Goal: Task Accomplishment & Management: Complete application form

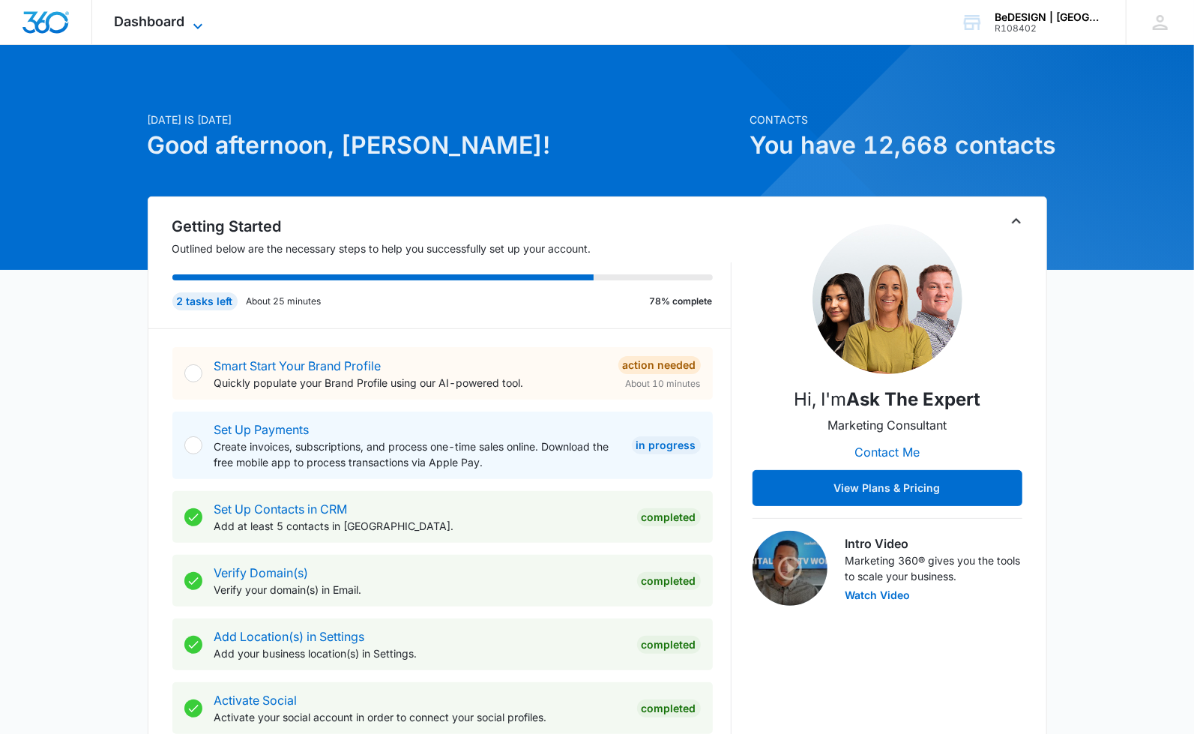
click at [176, 16] on span "Dashboard" at bounding box center [150, 21] width 70 height 16
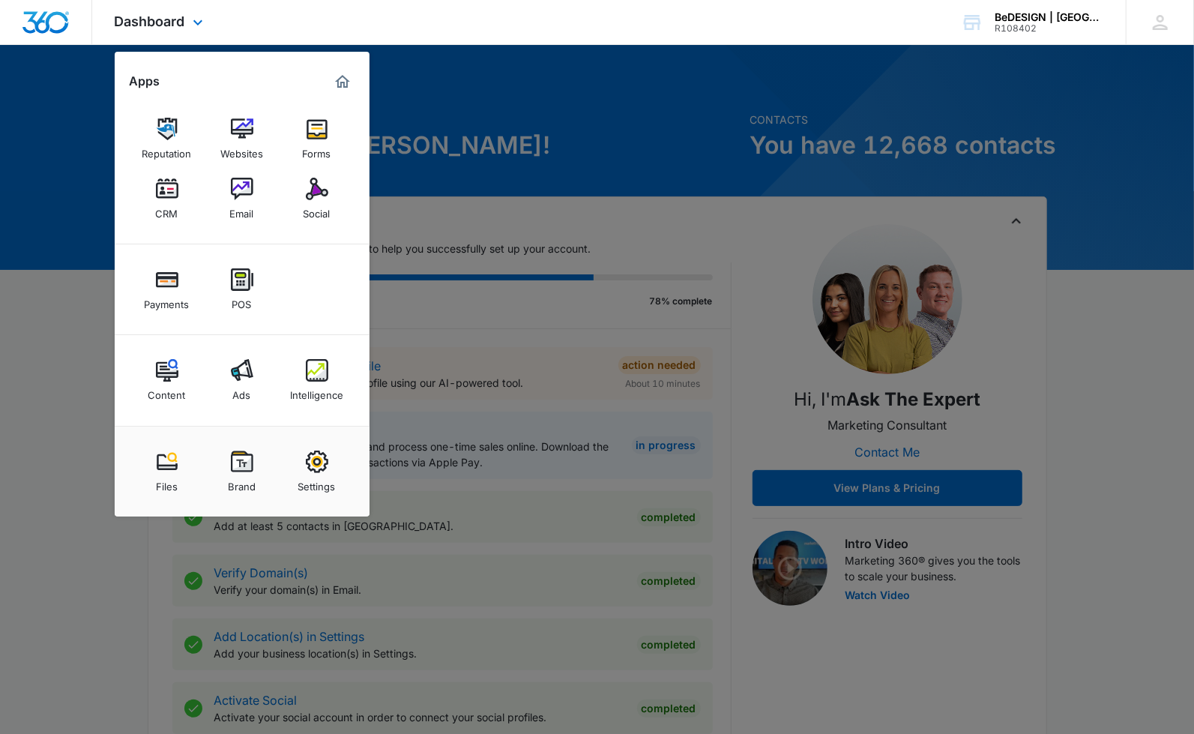
click at [136, 190] on div "Reputation Websites Forms CRM Email Social" at bounding box center [242, 169] width 255 height 151
click at [158, 199] on img at bounding box center [167, 189] width 22 height 22
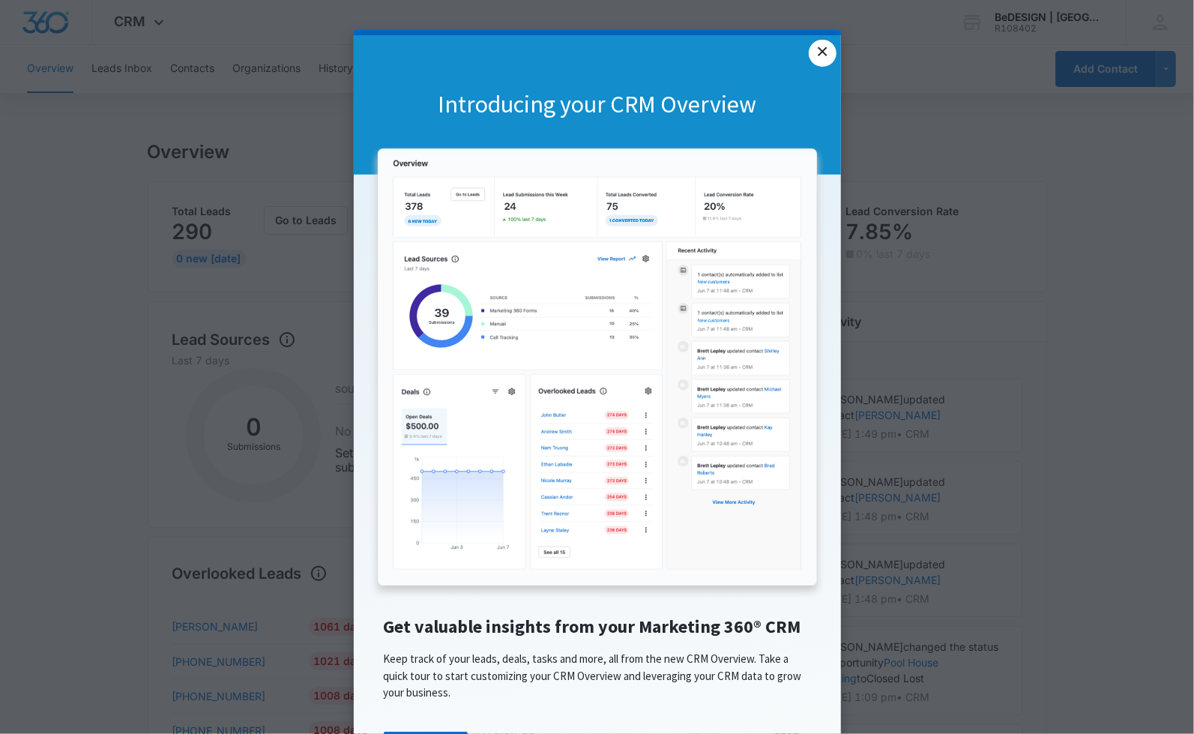
click at [820, 45] on link "×" at bounding box center [822, 53] width 27 height 27
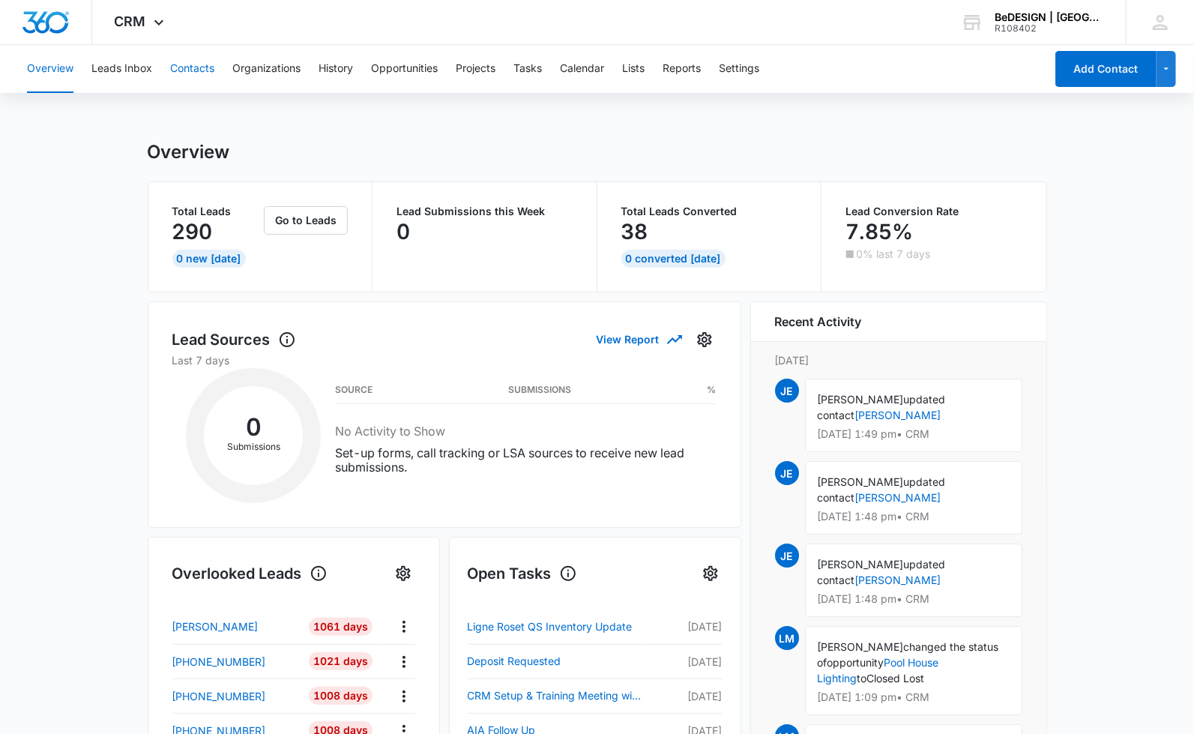
click at [174, 70] on button "Contacts" at bounding box center [192, 69] width 44 height 48
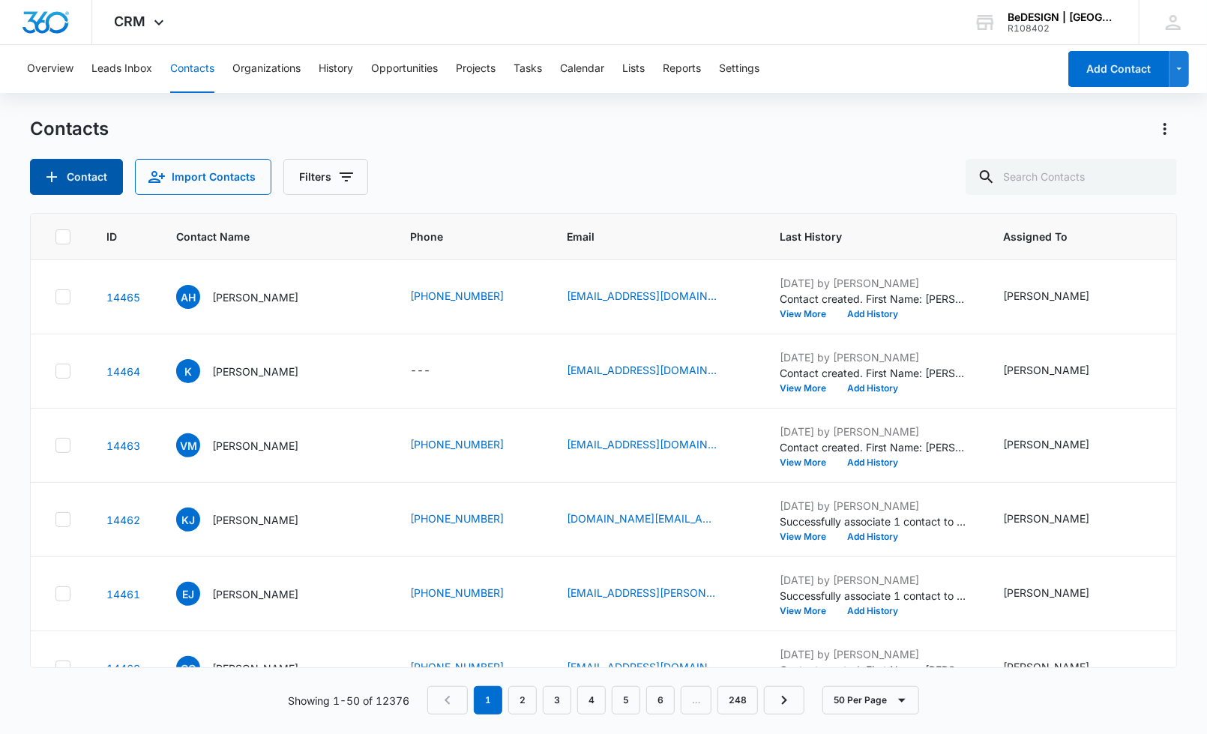
click at [58, 175] on icon "Add Contact" at bounding box center [52, 177] width 18 height 18
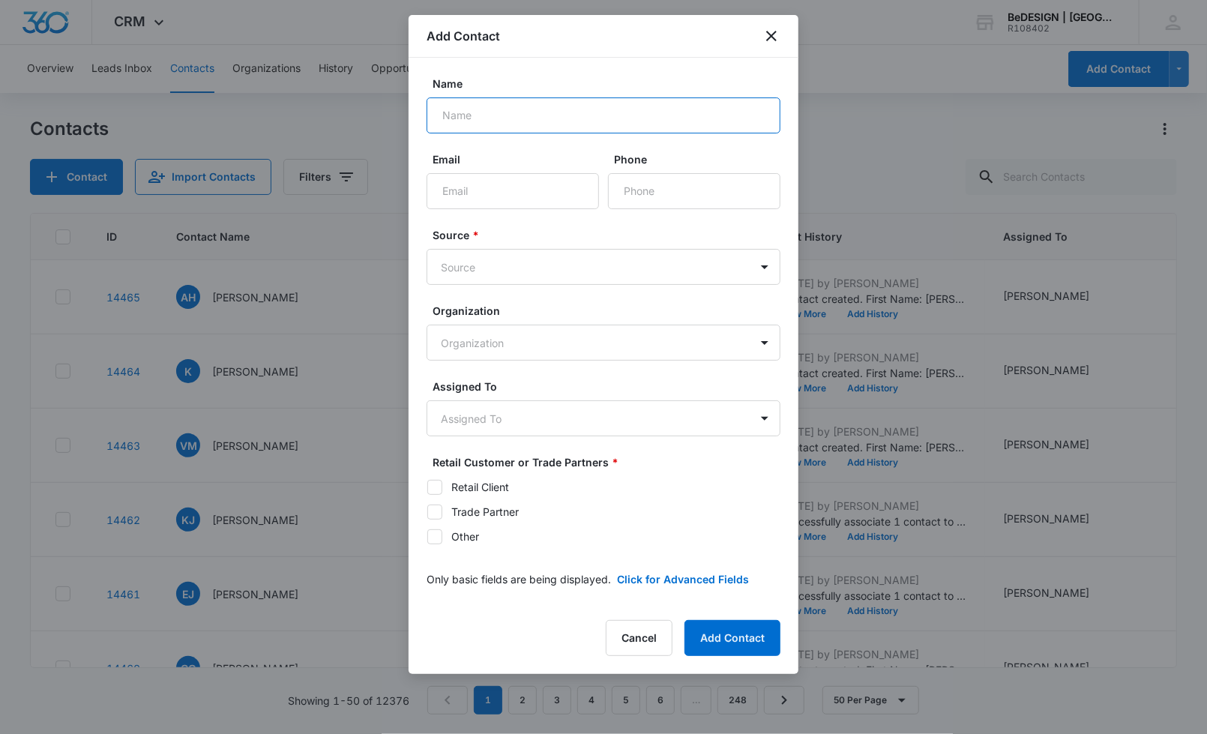
click at [509, 126] on input "Name" at bounding box center [603, 115] width 354 height 36
paste input "[EMAIL_ADDRESS][DOMAIN_NAME]"
click at [459, 115] on input "[EMAIL_ADDRESS][DOMAIN_NAME]" at bounding box center [603, 115] width 354 height 36
drag, startPoint x: 618, startPoint y: 112, endPoint x: 370, endPoint y: 145, distance: 250.3
click at [370, 145] on body "CRM Apps Reputation Websites Forms CRM Email Social Payments POS Content Ads In…" at bounding box center [603, 367] width 1207 height 734
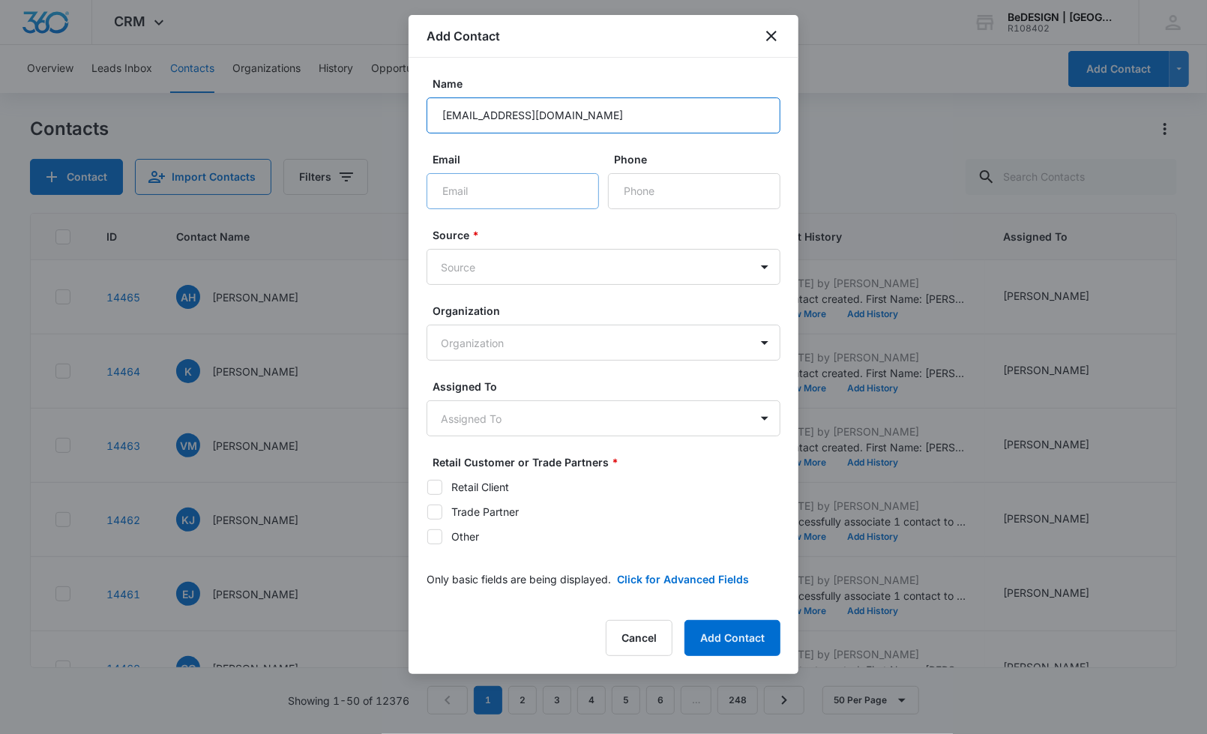
type input "[EMAIL_ADDRESS][DOMAIN_NAME]"
click at [569, 205] on input "Email" at bounding box center [512, 191] width 172 height 36
paste input "[EMAIL_ADDRESS][DOMAIN_NAME]"
type input "[EMAIL_ADDRESS][DOMAIN_NAME]"
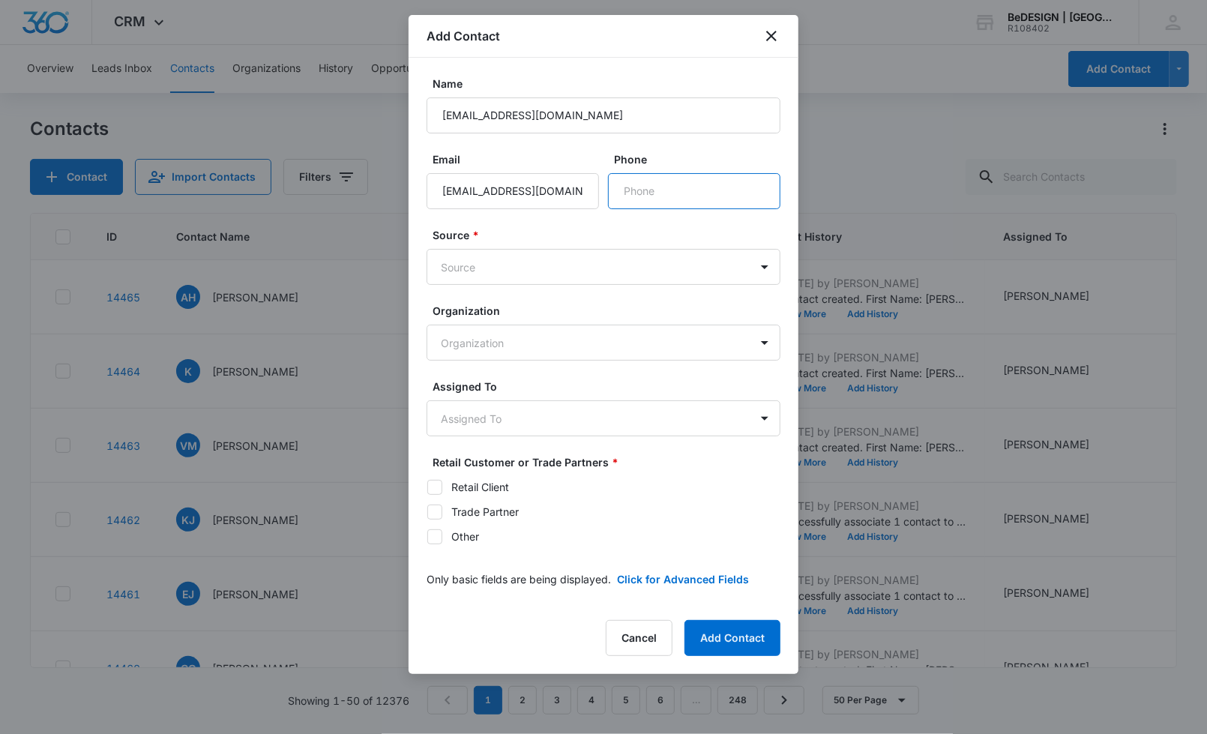
click at [645, 178] on input "Phone" at bounding box center [694, 191] width 172 height 36
paste input "[PHONE_NUMBER]"
type input "[PHONE_NUMBER]"
click at [567, 271] on body "CRM Apps Reputation Websites Forms CRM Email Social Payments POS Content Ads In…" at bounding box center [603, 367] width 1207 height 734
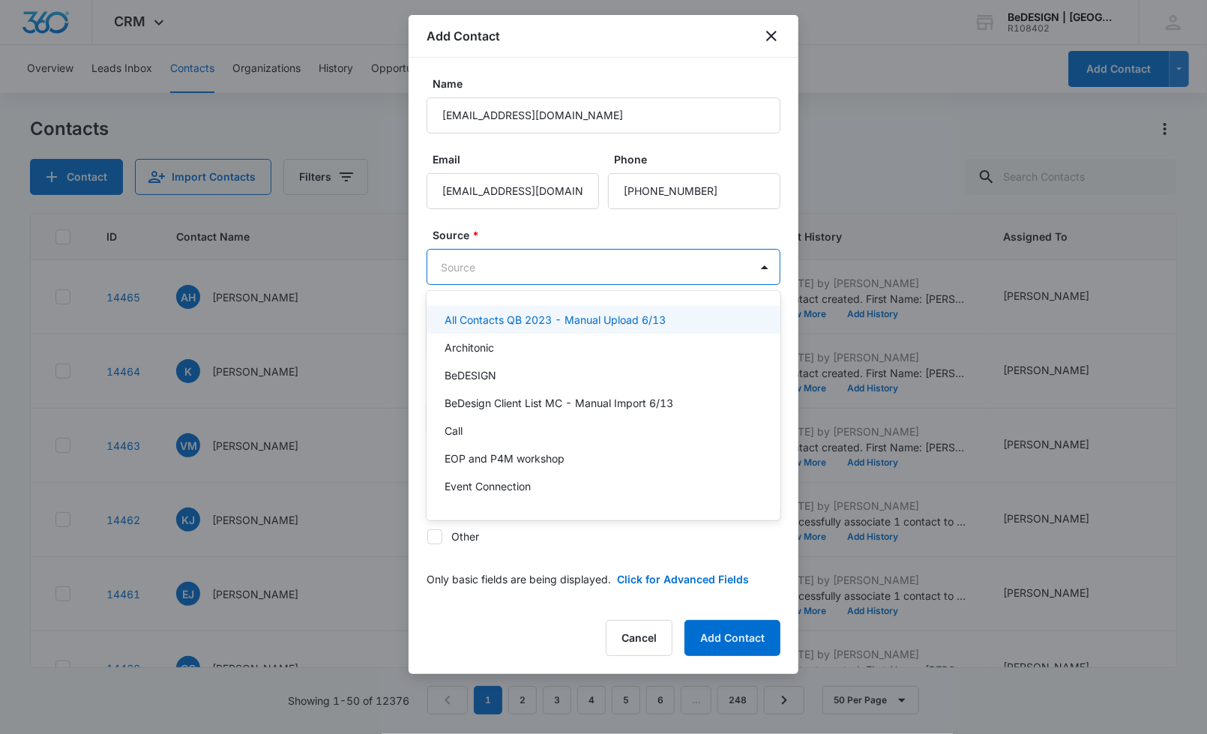
type input "w"
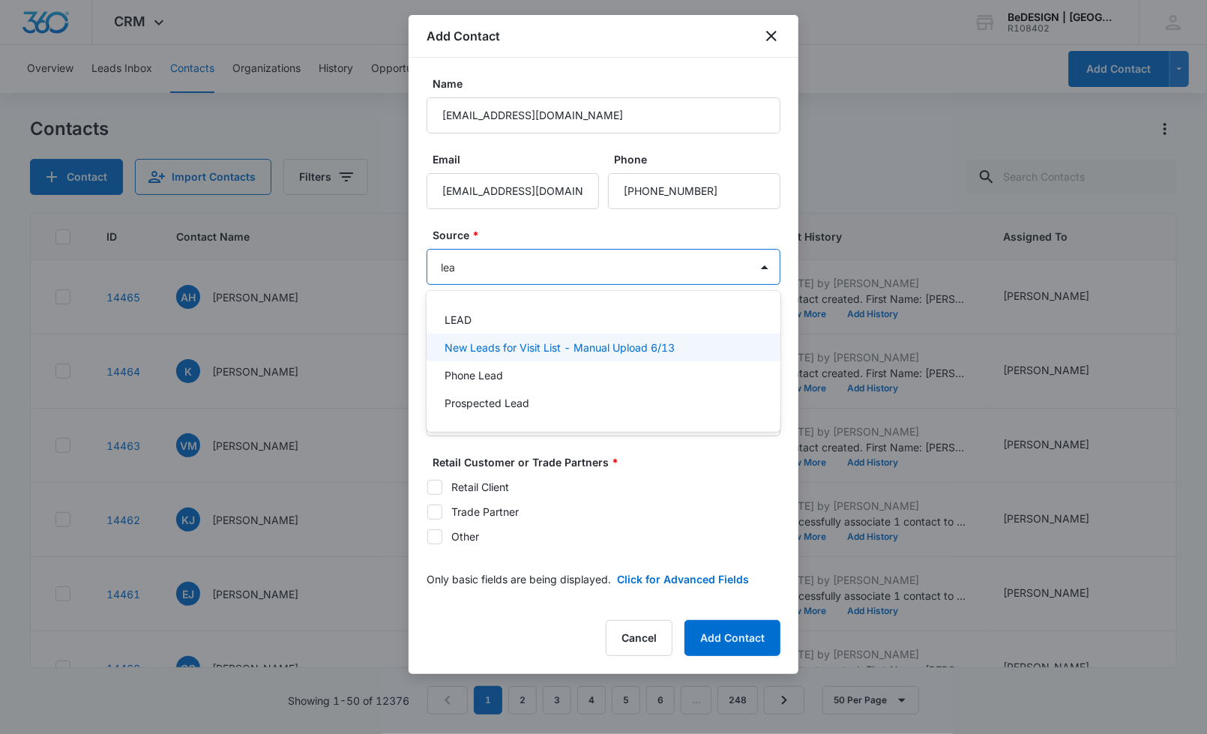
type input "lead"
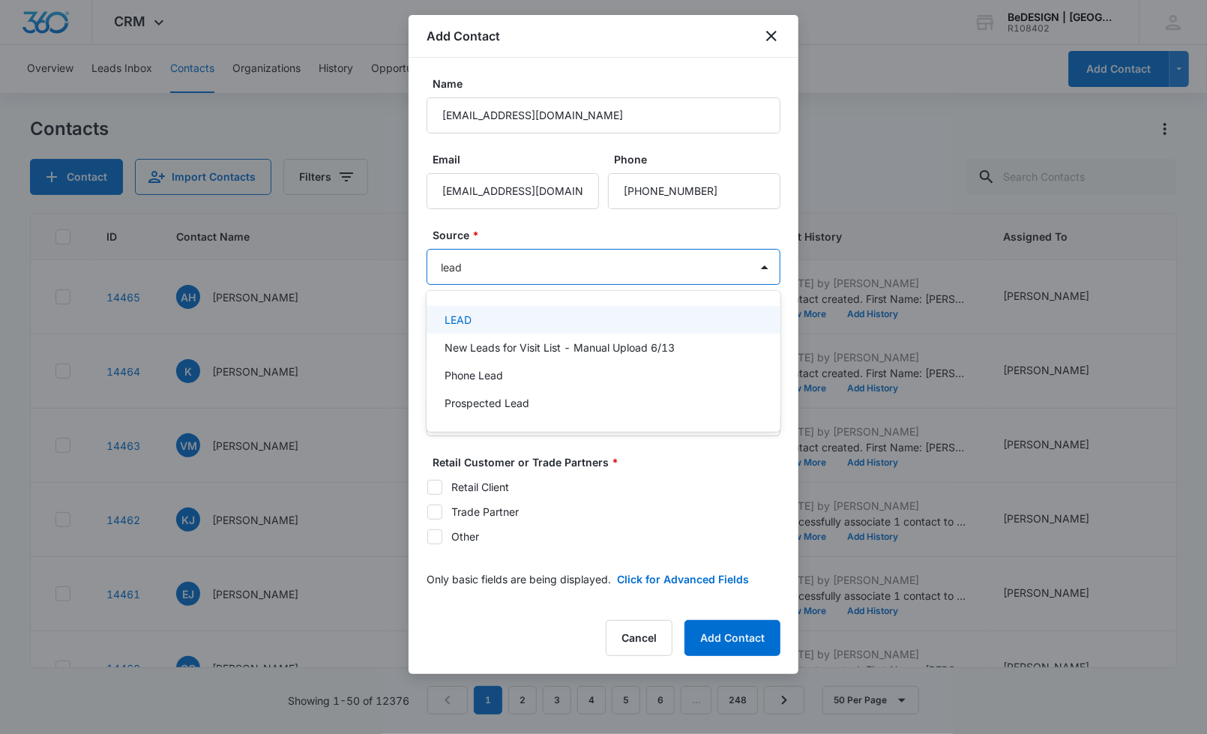
click at [508, 317] on div "LEAD" at bounding box center [601, 320] width 315 height 16
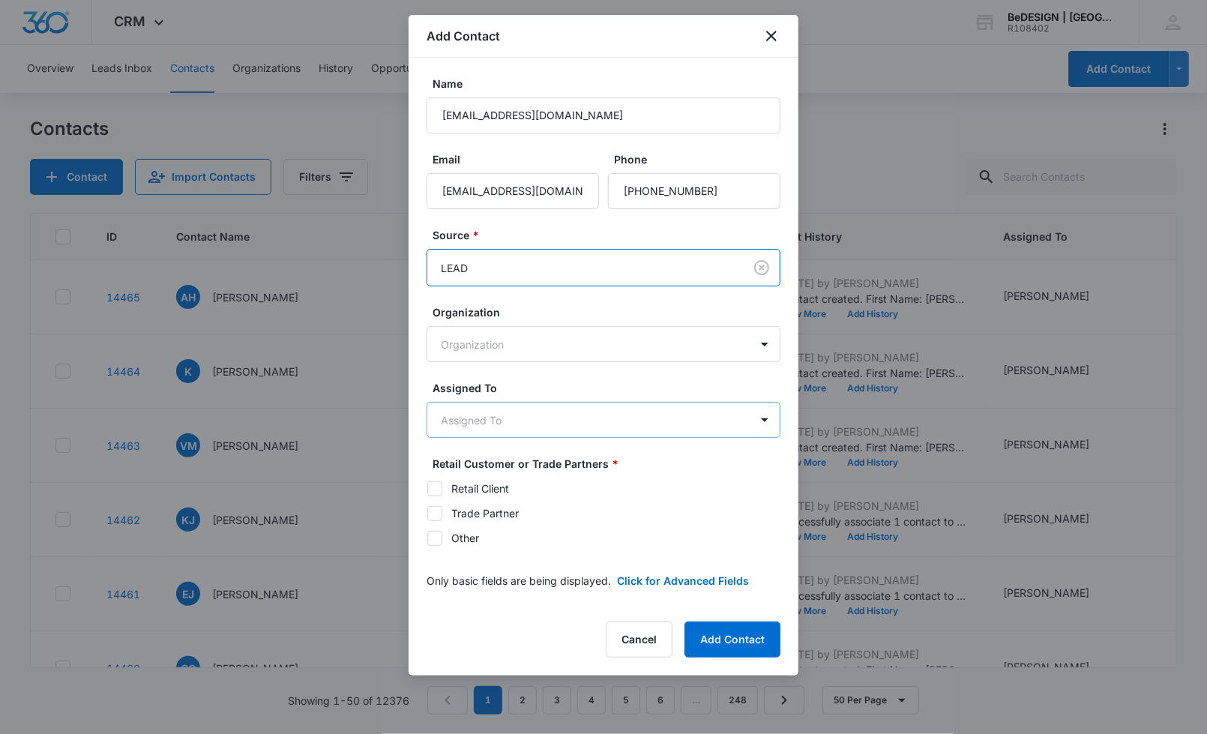
click at [528, 407] on body "CRM Apps Reputation Websites Forms CRM Email Social Payments POS Content Ads In…" at bounding box center [603, 367] width 1207 height 734
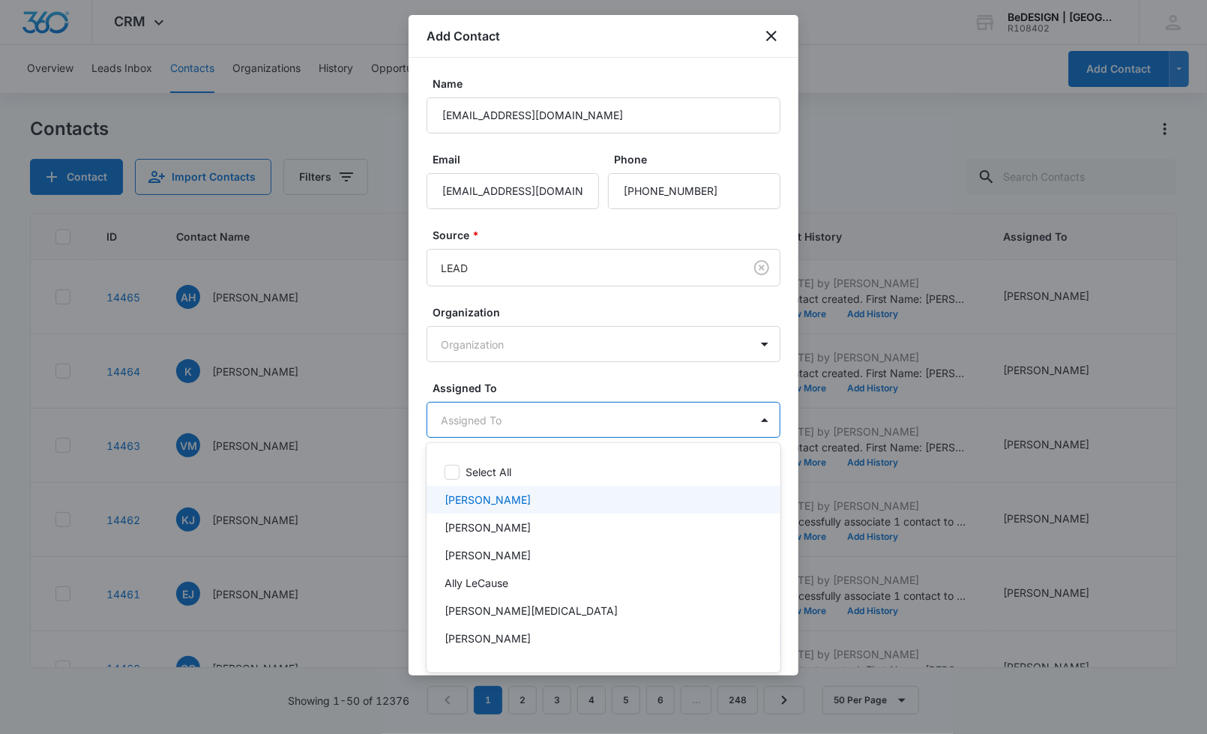
click at [493, 498] on p "[PERSON_NAME]" at bounding box center [487, 500] width 86 height 16
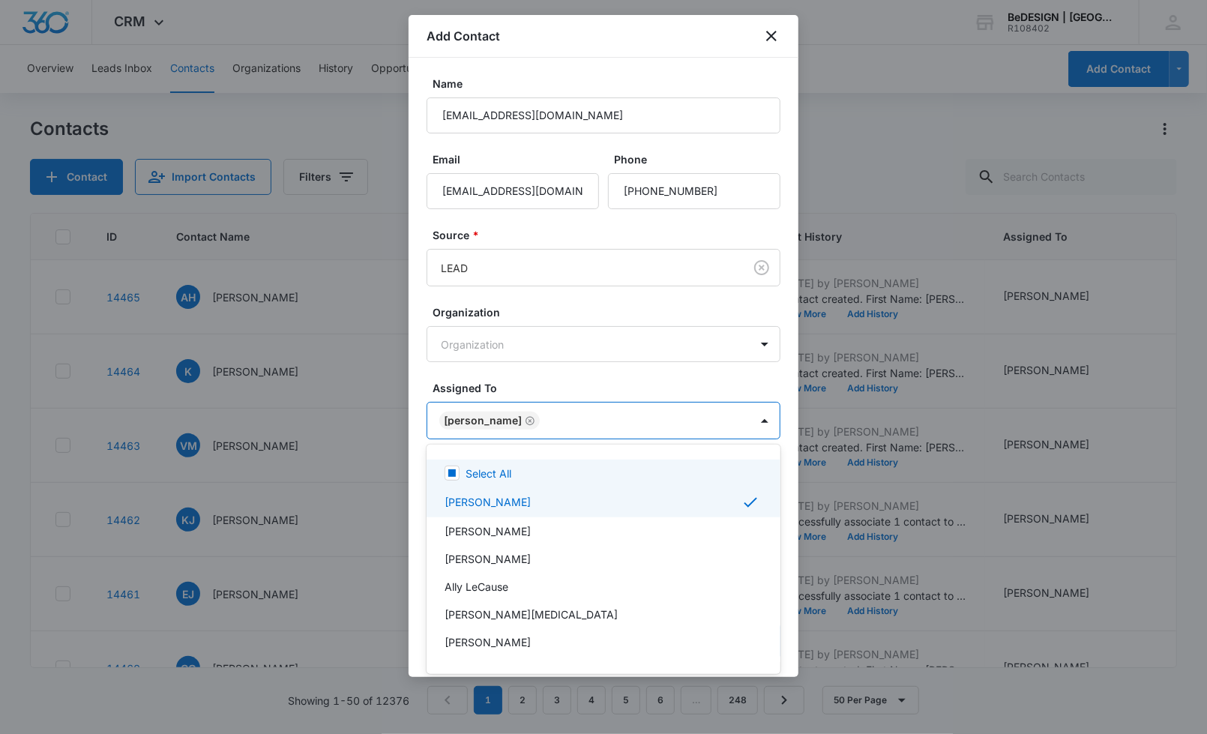
click at [590, 385] on div at bounding box center [603, 367] width 1207 height 734
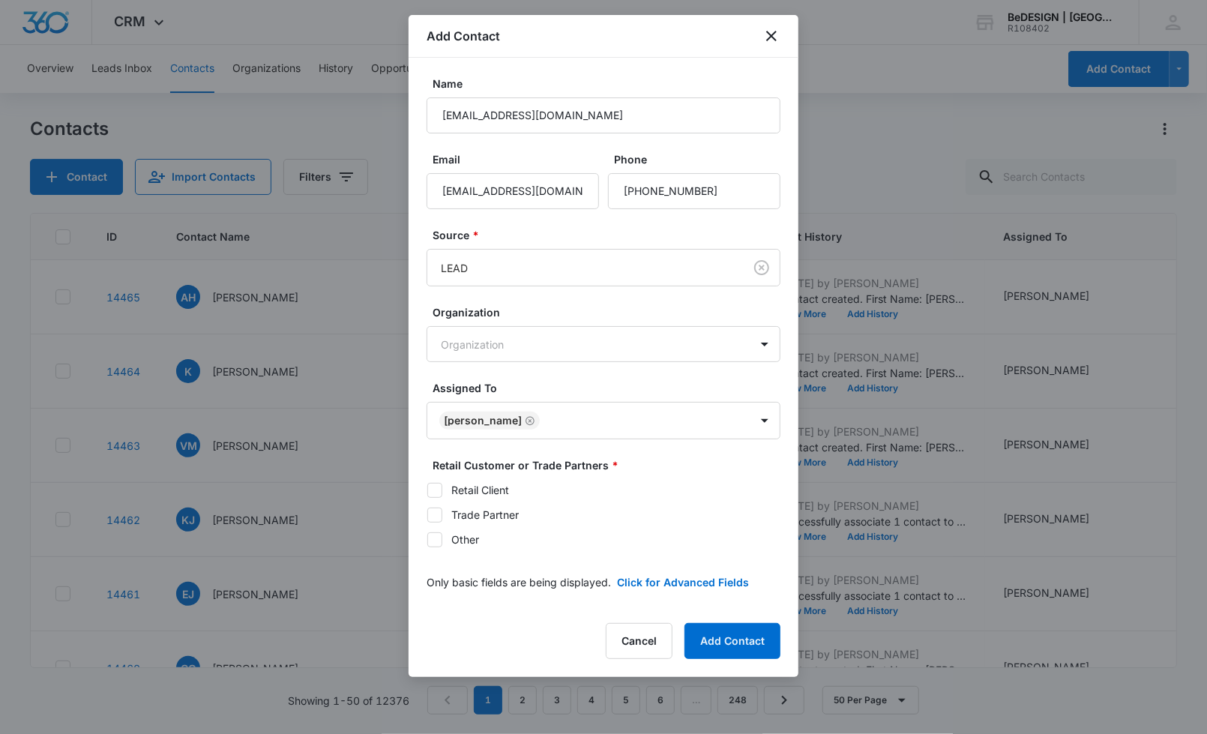
click at [442, 498] on div "Retail Client Trade Partner Other" at bounding box center [603, 514] width 354 height 65
click at [442, 495] on label "Retail Client" at bounding box center [603, 490] width 354 height 16
click at [427, 490] on input "Retail Client" at bounding box center [426, 489] width 1 height 1
checkbox input "true"
click at [745, 626] on button "Add Contact" at bounding box center [732, 641] width 96 height 36
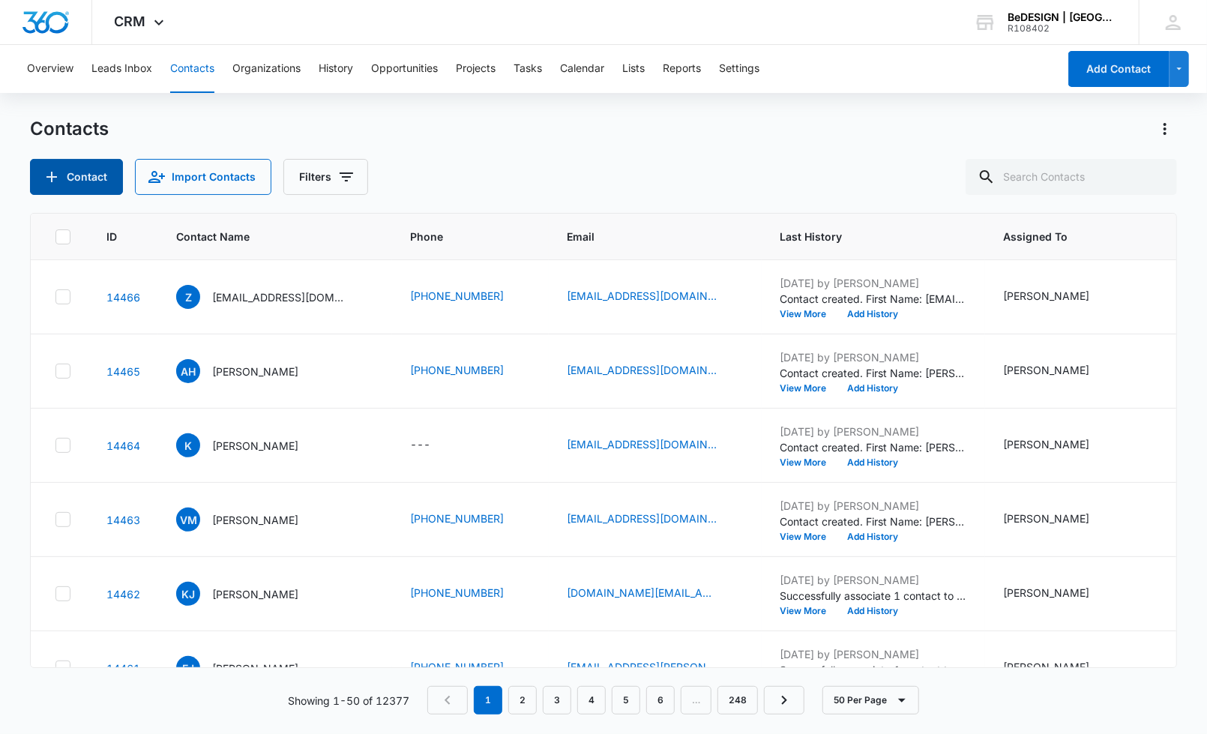
click at [91, 188] on button "Contact" at bounding box center [76, 177] width 93 height 36
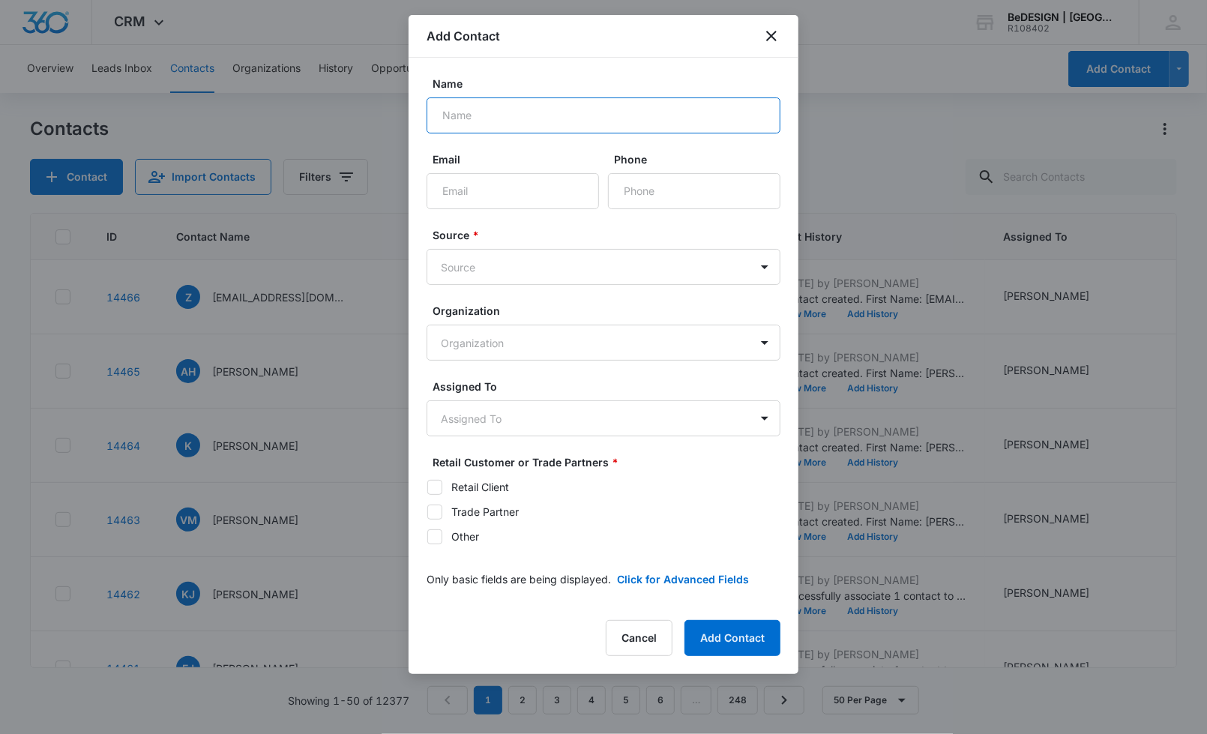
click at [560, 116] on input "Name" at bounding box center [603, 115] width 354 height 36
click at [734, 201] on input "Phone" at bounding box center [694, 191] width 172 height 36
paste input "[PHONE_NUMBER]"
type input "[PHONE_NUMBER]"
click at [505, 408] on body "CRM Apps Reputation Websites Forms CRM Email Social Payments POS Content Ads In…" at bounding box center [603, 367] width 1207 height 734
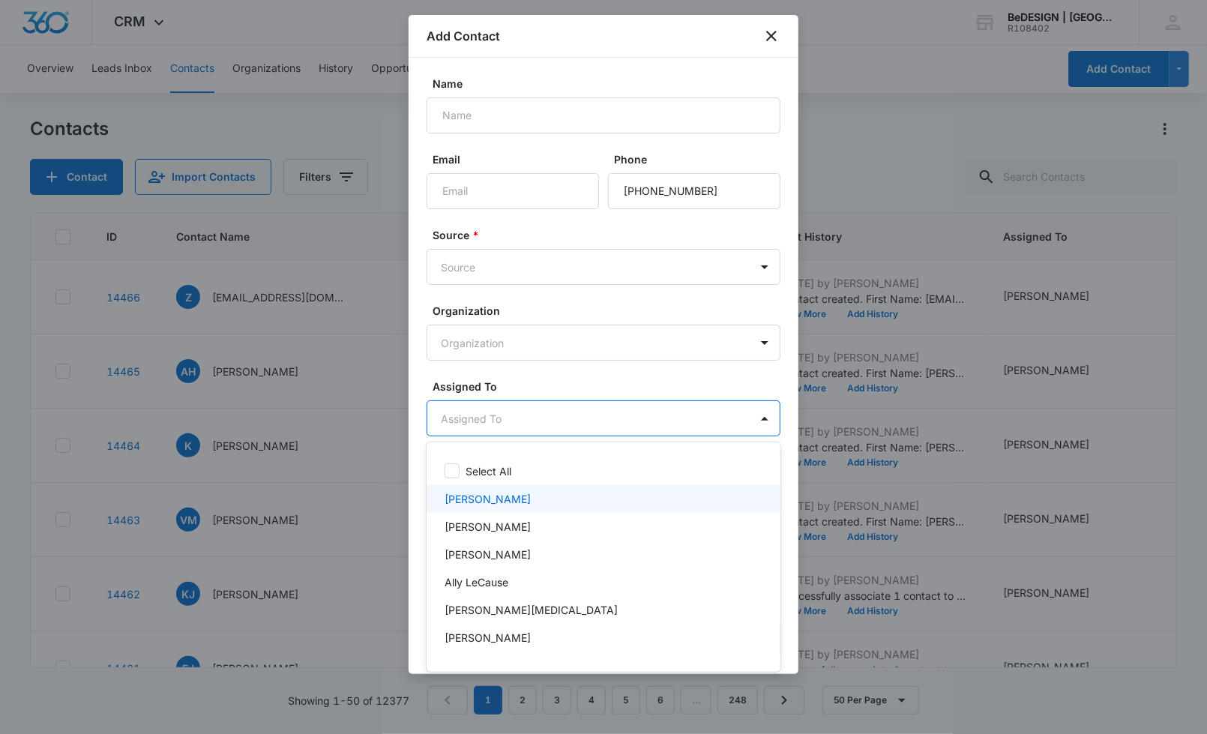
click at [475, 499] on p "[PERSON_NAME]" at bounding box center [487, 499] width 86 height 16
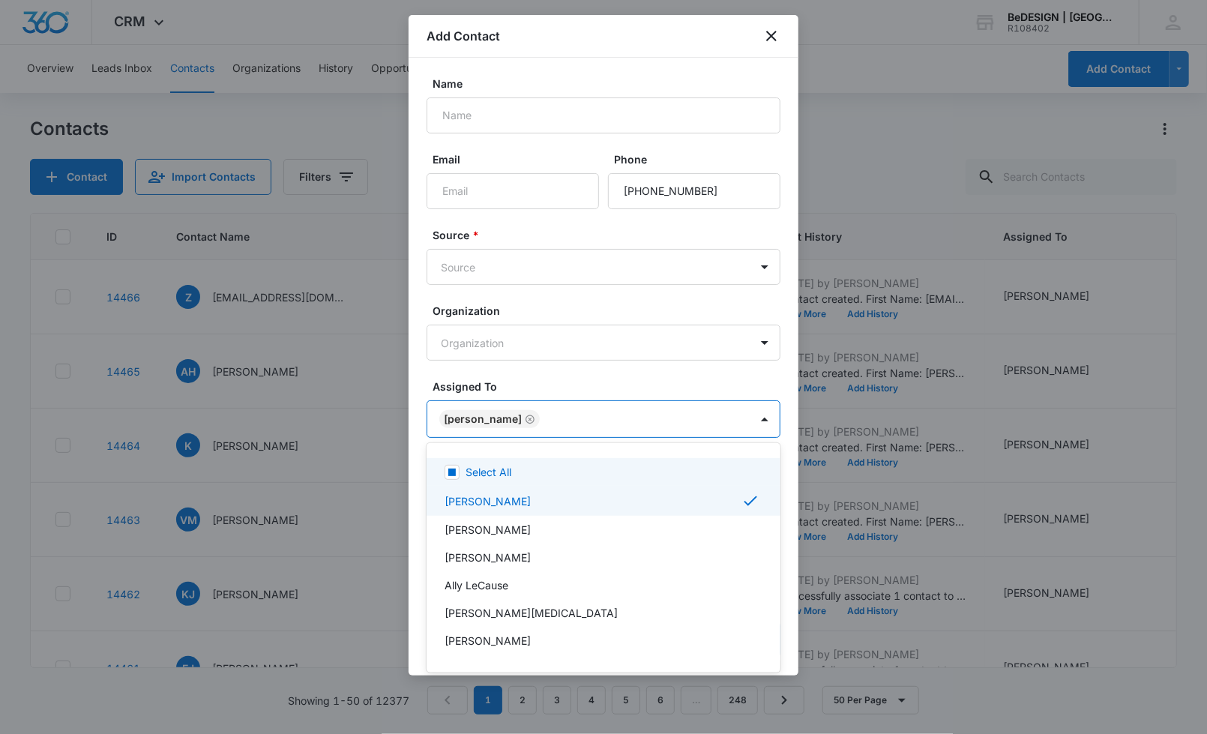
click at [558, 388] on div at bounding box center [603, 367] width 1207 height 734
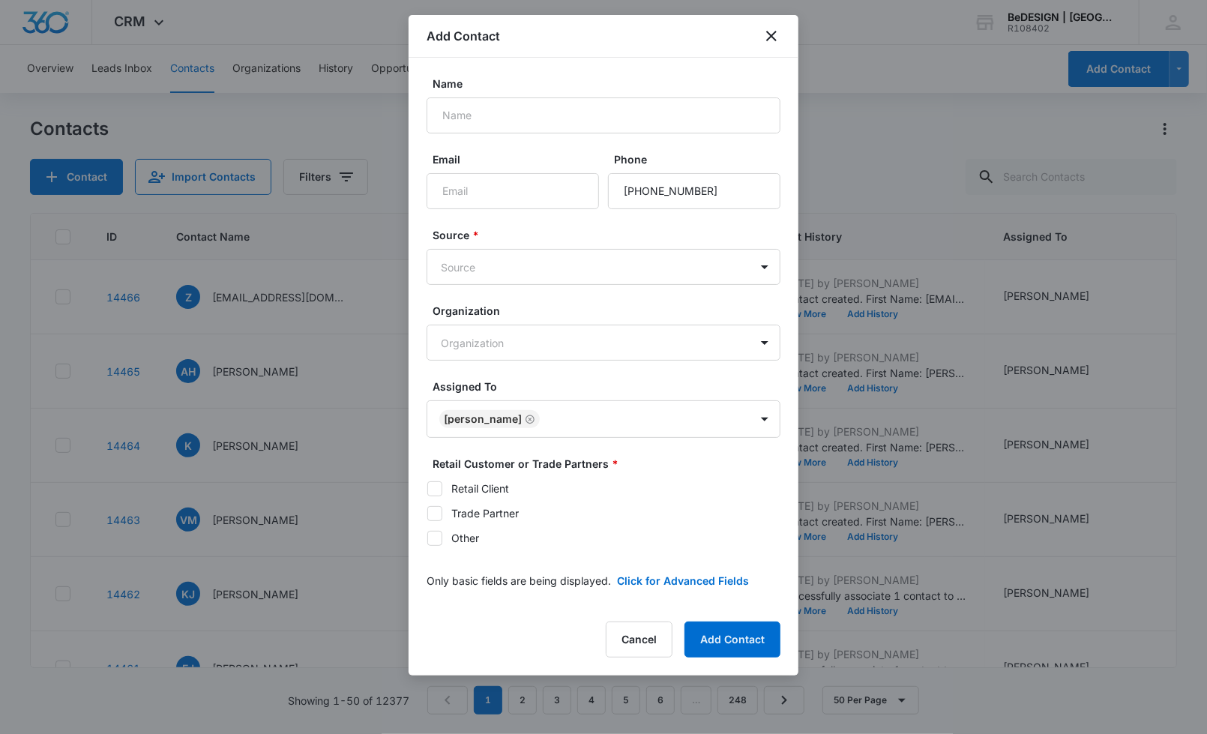
click at [504, 477] on div "Retail Customer or Trade Partners * Retail Client Trade Partner Other" at bounding box center [603, 505] width 354 height 99
drag, startPoint x: 493, startPoint y: 483, endPoint x: 457, endPoint y: 494, distance: 37.5
click at [487, 490] on div "Retail Client" at bounding box center [480, 488] width 58 height 16
drag, startPoint x: 441, startPoint y: 481, endPoint x: 436, endPoint y: 462, distance: 19.3
click at [436, 483] on icon at bounding box center [434, 488] width 13 height 13
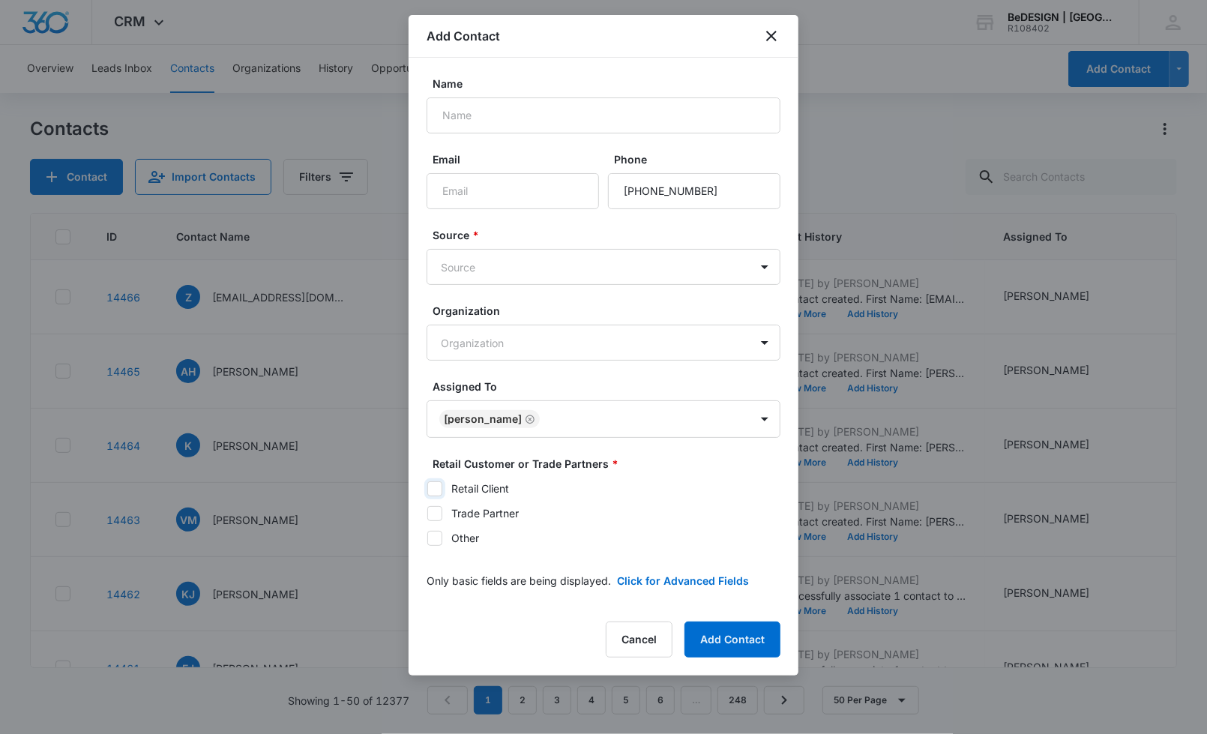
click at [427, 488] on input "Retail Client" at bounding box center [426, 488] width 1 height 1
checkbox input "true"
click at [515, 113] on input "Name" at bounding box center [603, 115] width 354 height 36
paste input "[PERSON_NAME] & [PERSON_NAME]"
type input "[PERSON_NAME] & [PERSON_NAME]"
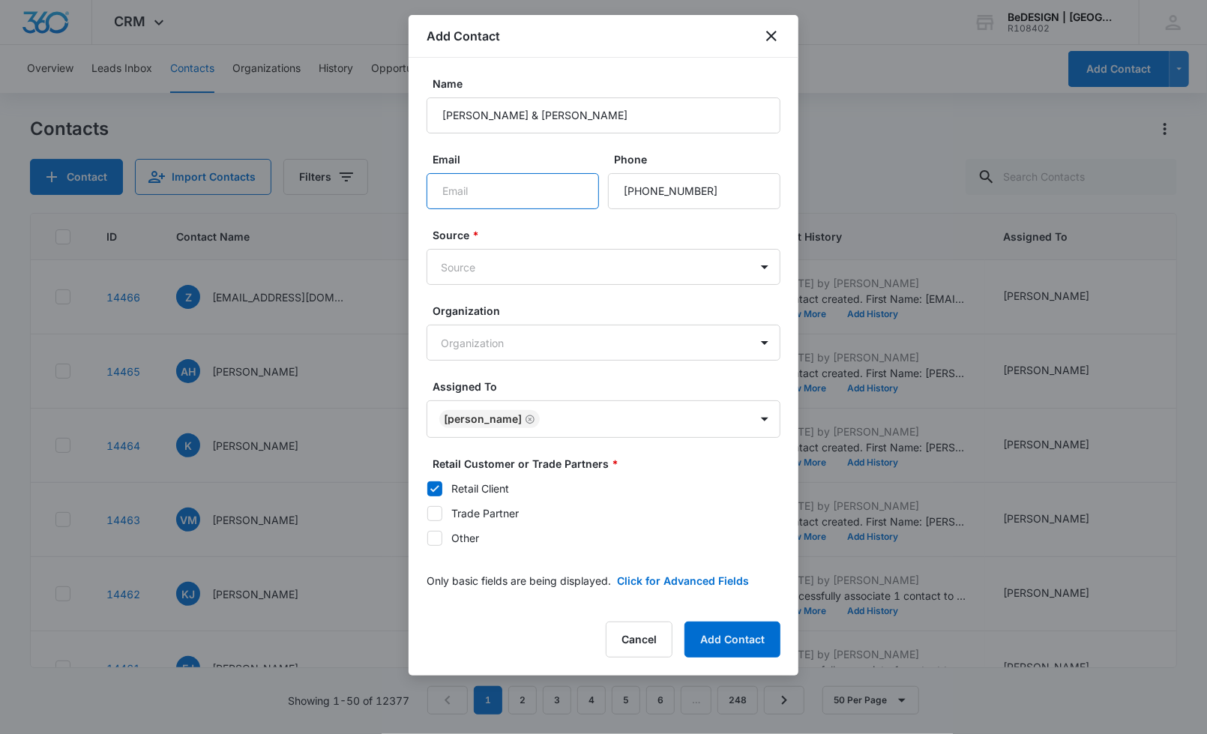
drag, startPoint x: 493, startPoint y: 206, endPoint x: 486, endPoint y: 200, distance: 9.6
click at [489, 210] on form "Name Katie & Darcy Dunwoody Email Phone Source * Source Organization Organizati…" at bounding box center [603, 341] width 354 height 531
paste input "[EMAIL_ADDRESS][DOMAIN_NAME]"
type input "[EMAIL_ADDRESS][DOMAIN_NAME]"
drag, startPoint x: 543, startPoint y: 290, endPoint x: 540, endPoint y: 282, distance: 9.1
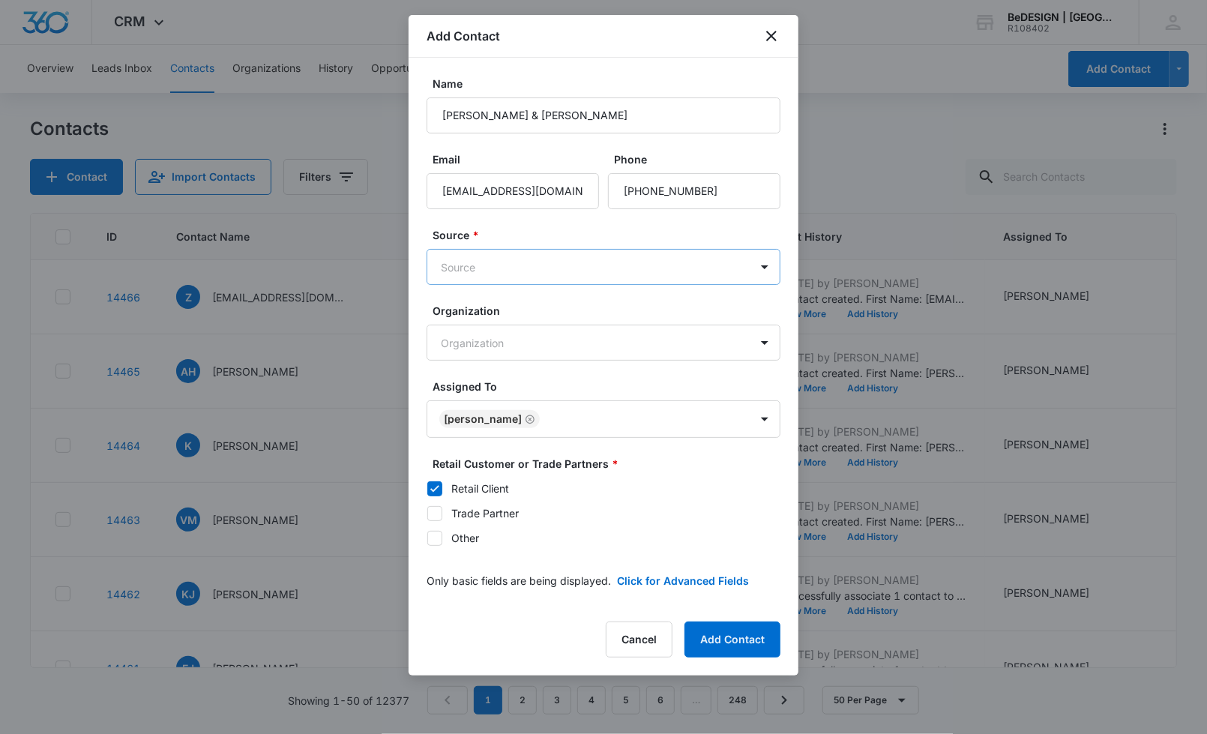
click at [540, 283] on form "Name Katie & Darcy Dunwoody Email katiedunwoody@gmail.com Phone Source * Source…" at bounding box center [603, 341] width 354 height 531
click at [540, 281] on body "CRM Apps Reputation Websites Forms CRM Email Social Payments POS Content Ads In…" at bounding box center [603, 367] width 1207 height 734
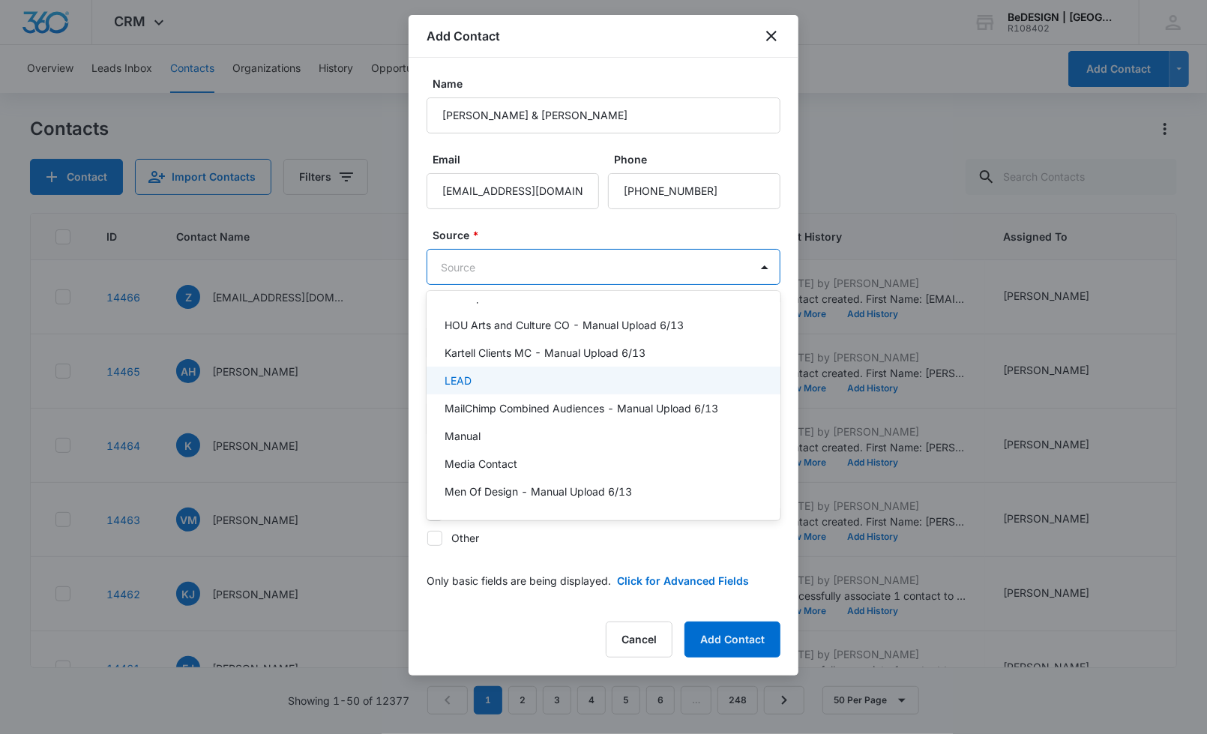
scroll to position [250, 0]
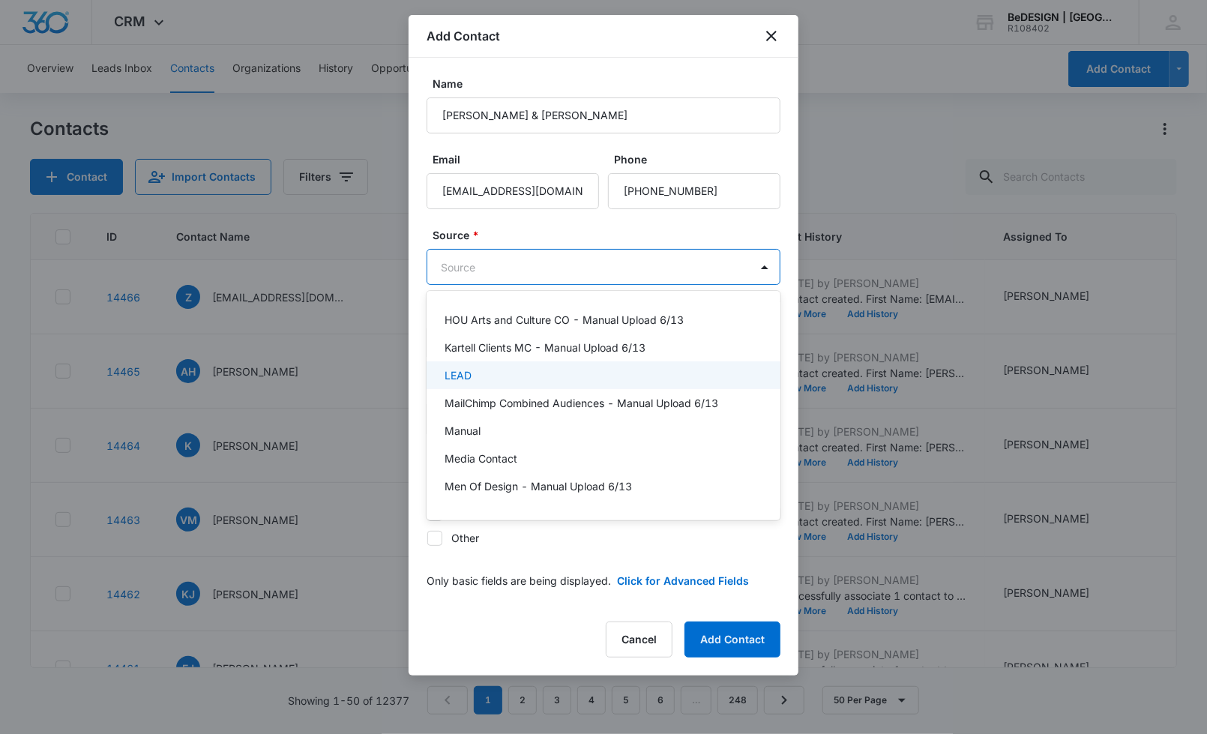
click at [489, 373] on div "LEAD" at bounding box center [601, 375] width 315 height 16
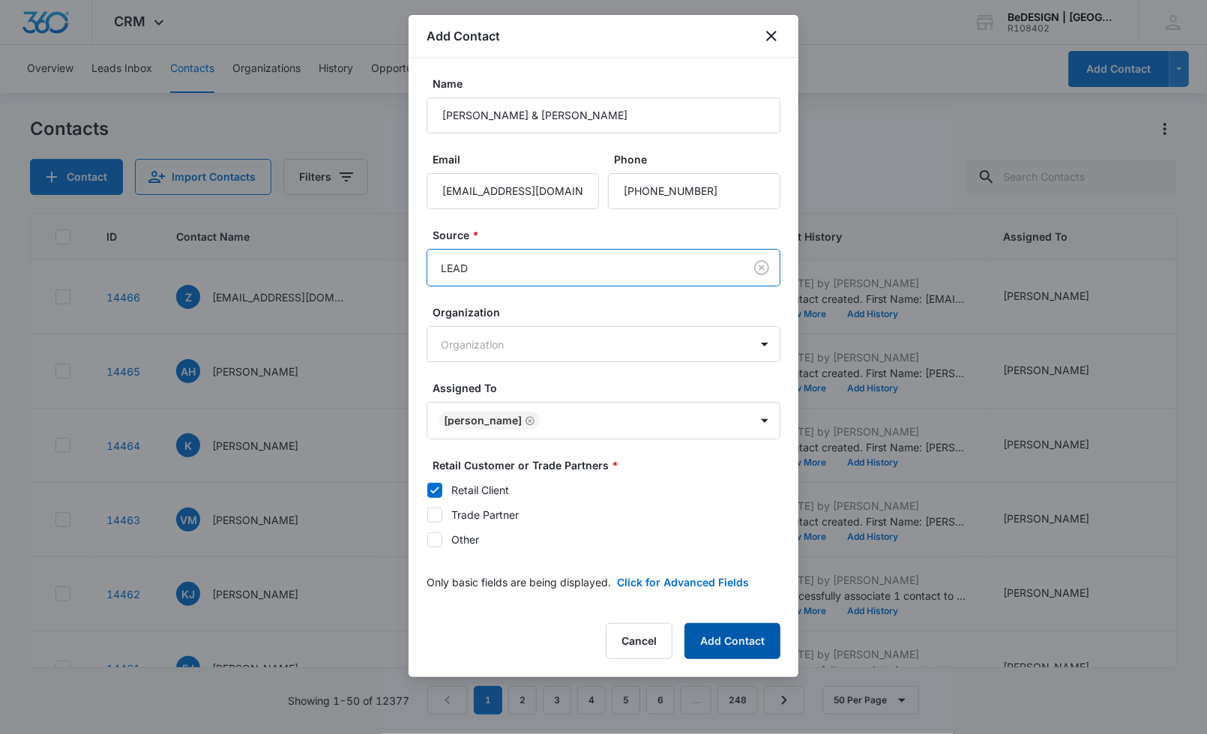
click at [770, 655] on button "Add Contact" at bounding box center [732, 641] width 96 height 36
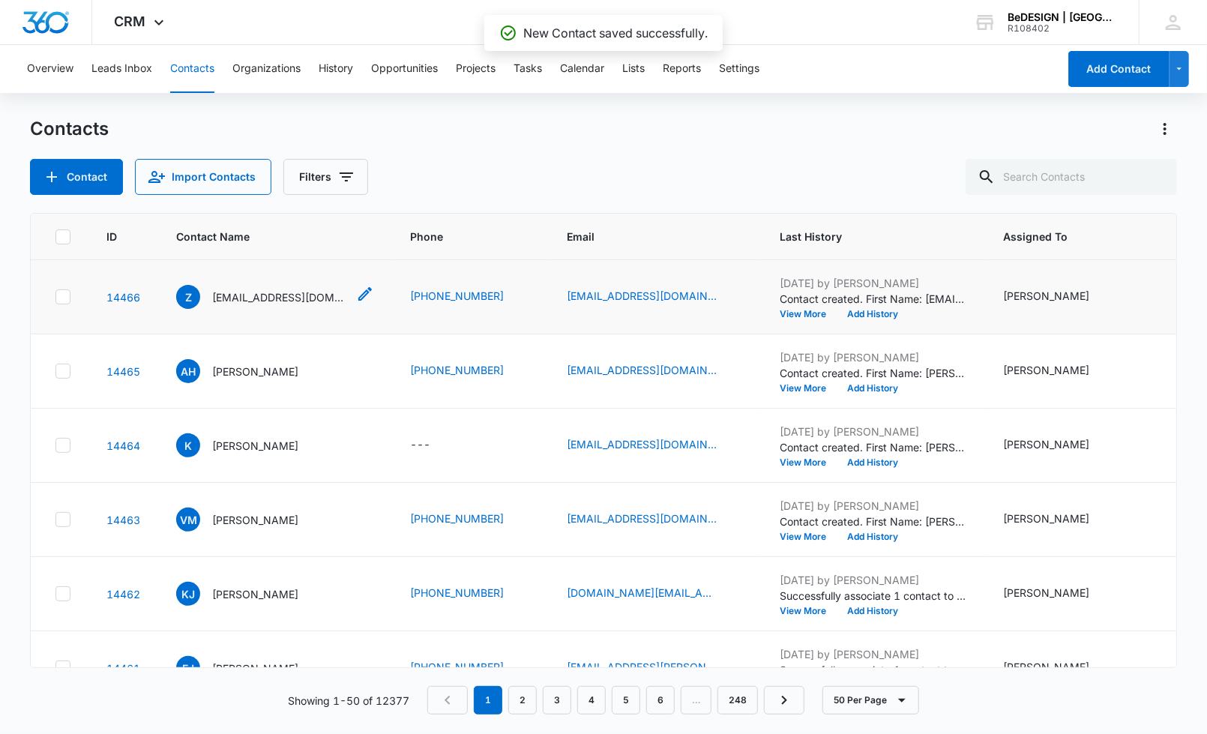
click at [367, 292] on icon "Contact Name - Zaheerpasha94@gmail.Com - Select to Edit Field" at bounding box center [365, 294] width 18 height 18
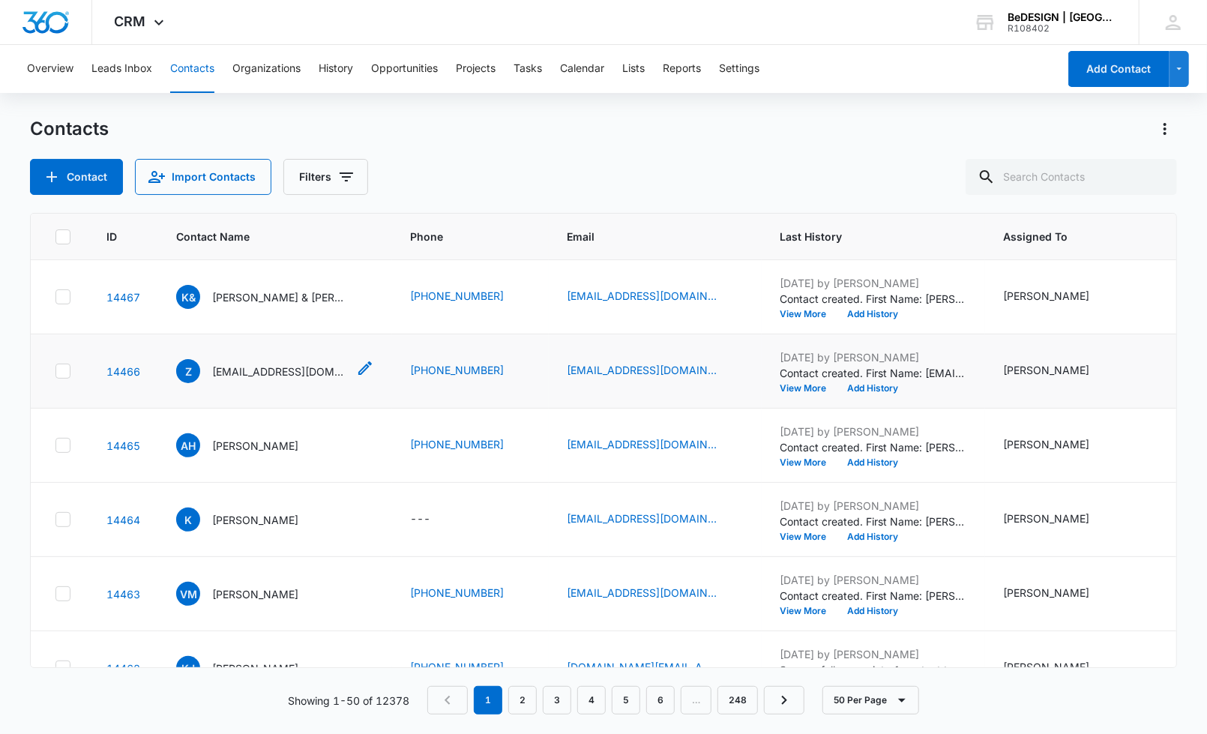
click at [364, 366] on icon "Contact Name - Zaheerpasha94@gmail.Com - Select to Edit Field" at bounding box center [364, 367] width 13 height 13
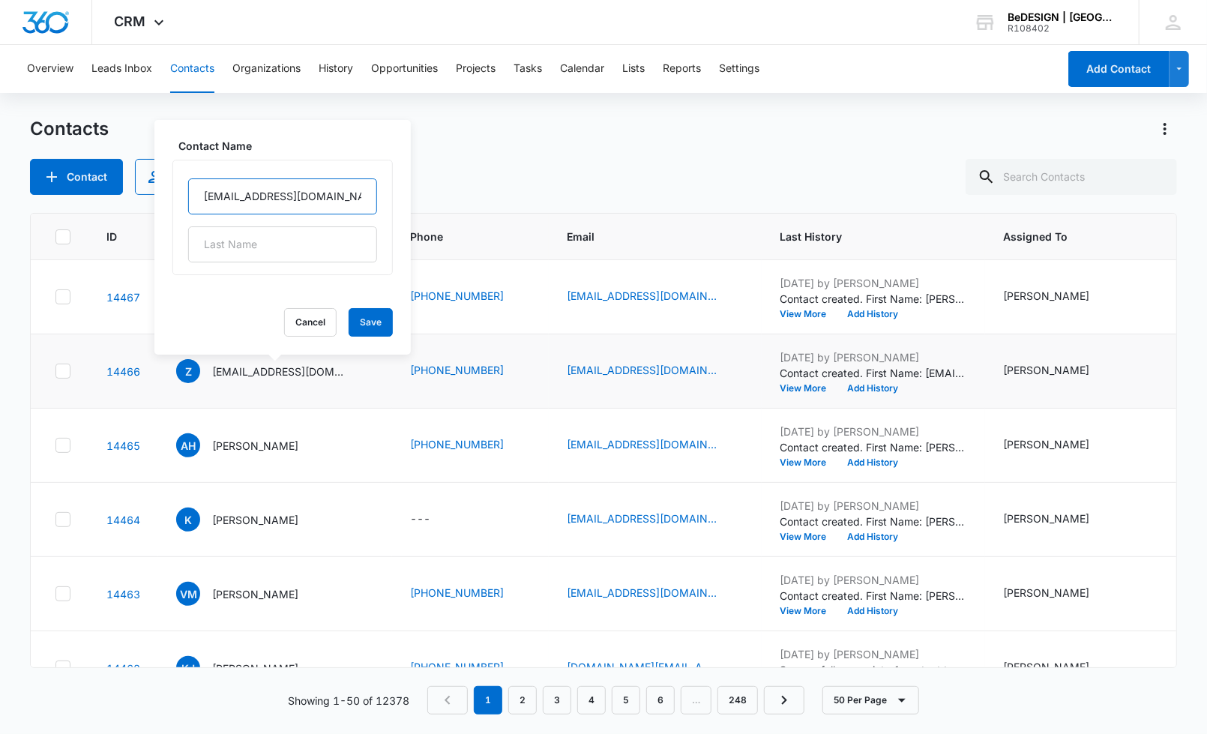
drag, startPoint x: 348, startPoint y: 201, endPoint x: 159, endPoint y: 199, distance: 188.9
click at [159, 199] on div "Contact Name Zaheerpasha94@gmail.Com Cancel Save" at bounding box center [282, 237] width 256 height 235
type input "Zaheer"
click at [239, 238] on input "text" at bounding box center [282, 244] width 189 height 36
type input "Pasha"
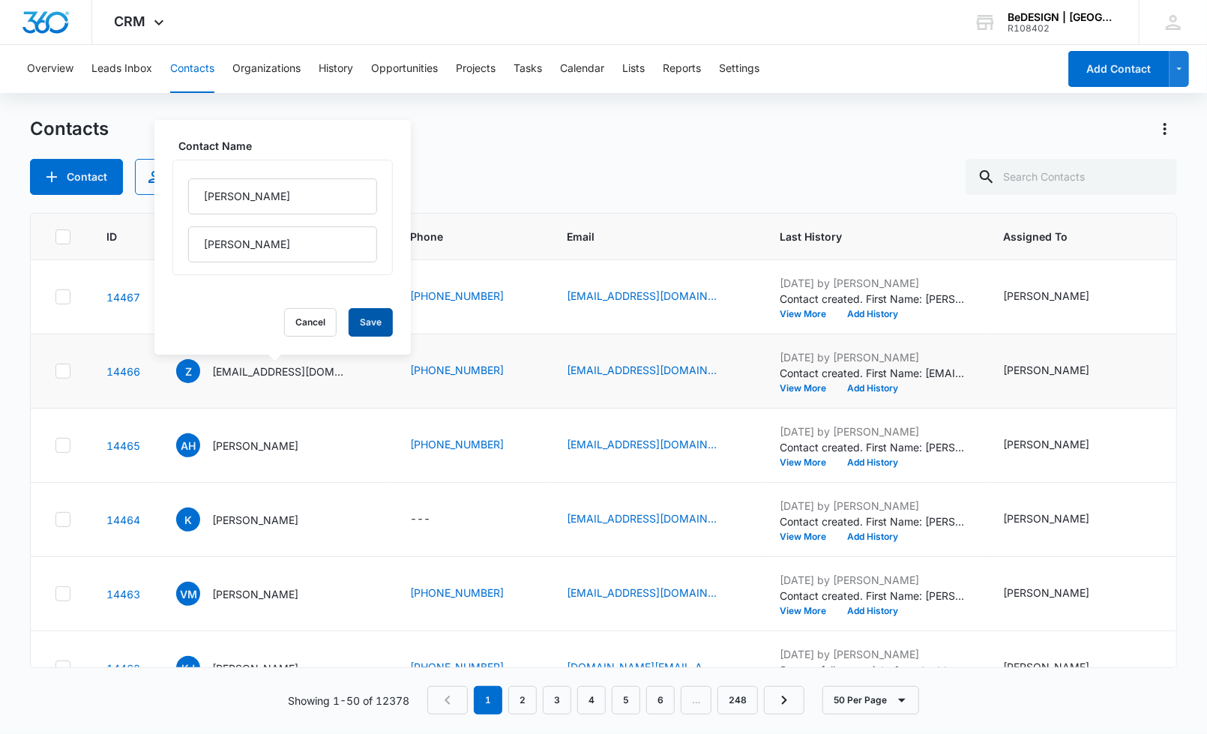
click at [367, 310] on button "Save" at bounding box center [371, 322] width 44 height 28
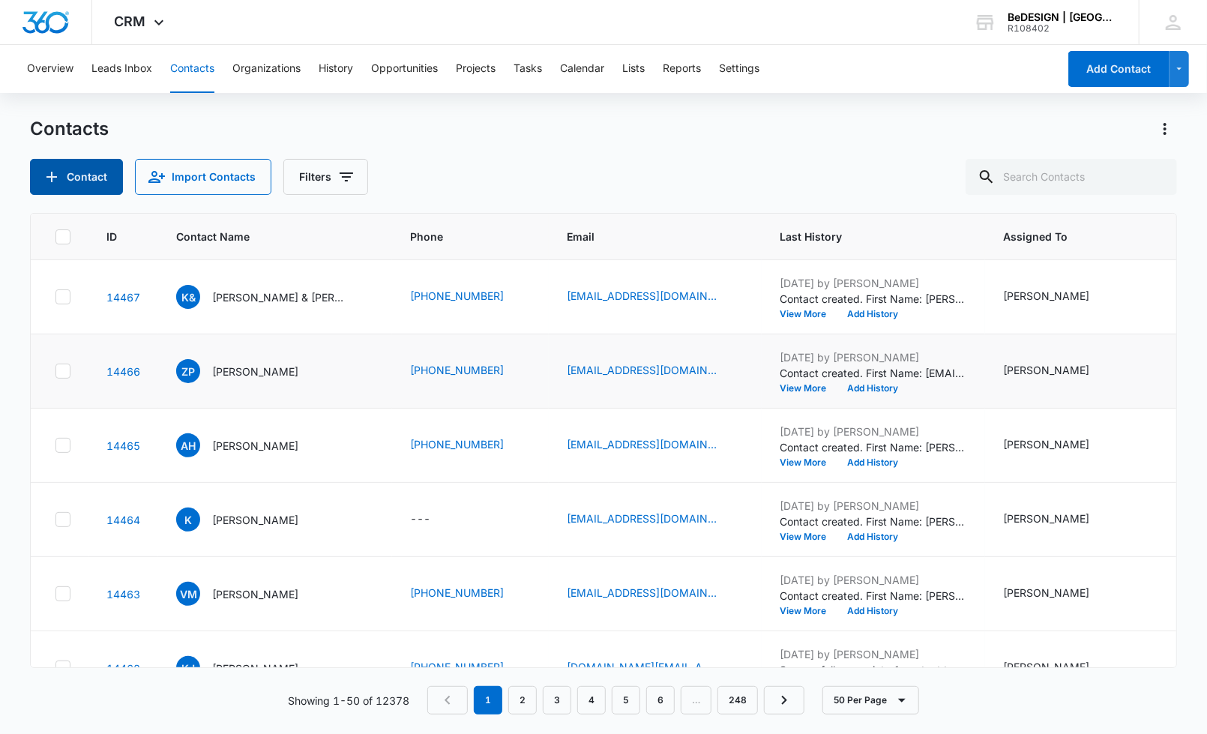
click at [64, 188] on button "Contact" at bounding box center [76, 177] width 93 height 36
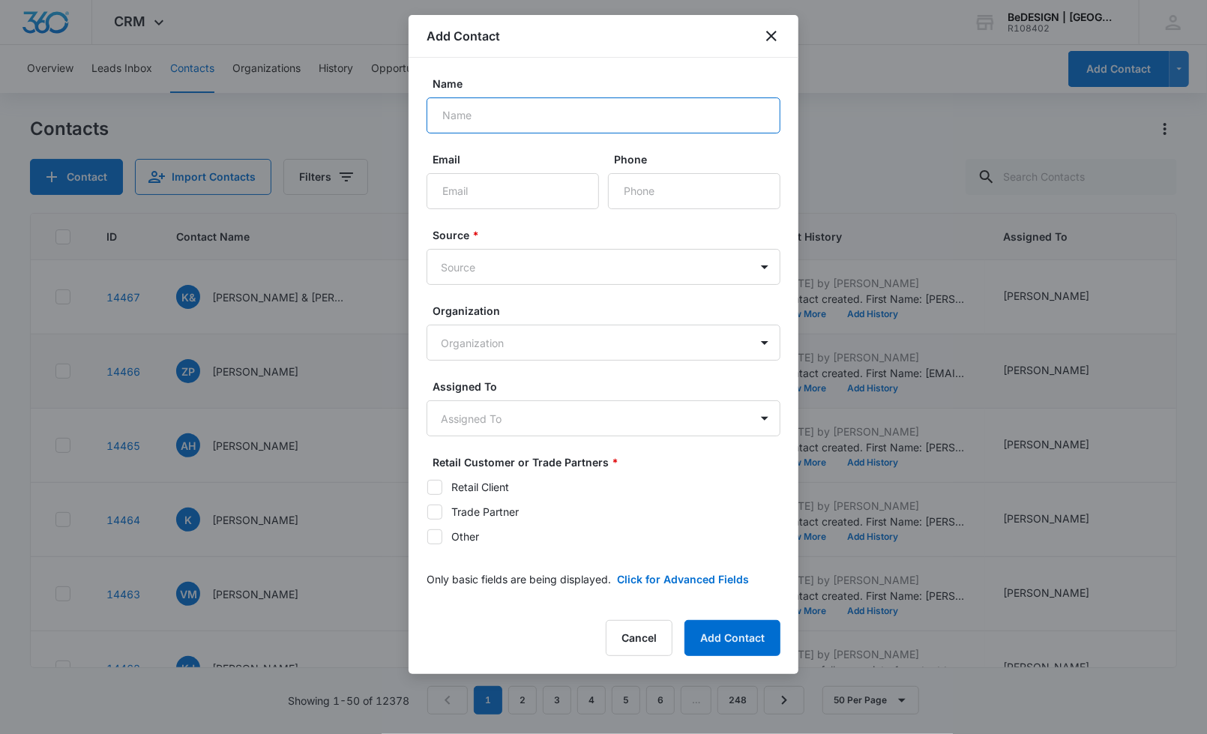
click at [431, 107] on input "Name" at bounding box center [603, 115] width 354 height 36
type input "[PERSON_NAME]"
click at [652, 186] on input "Phone" at bounding box center [694, 191] width 172 height 36
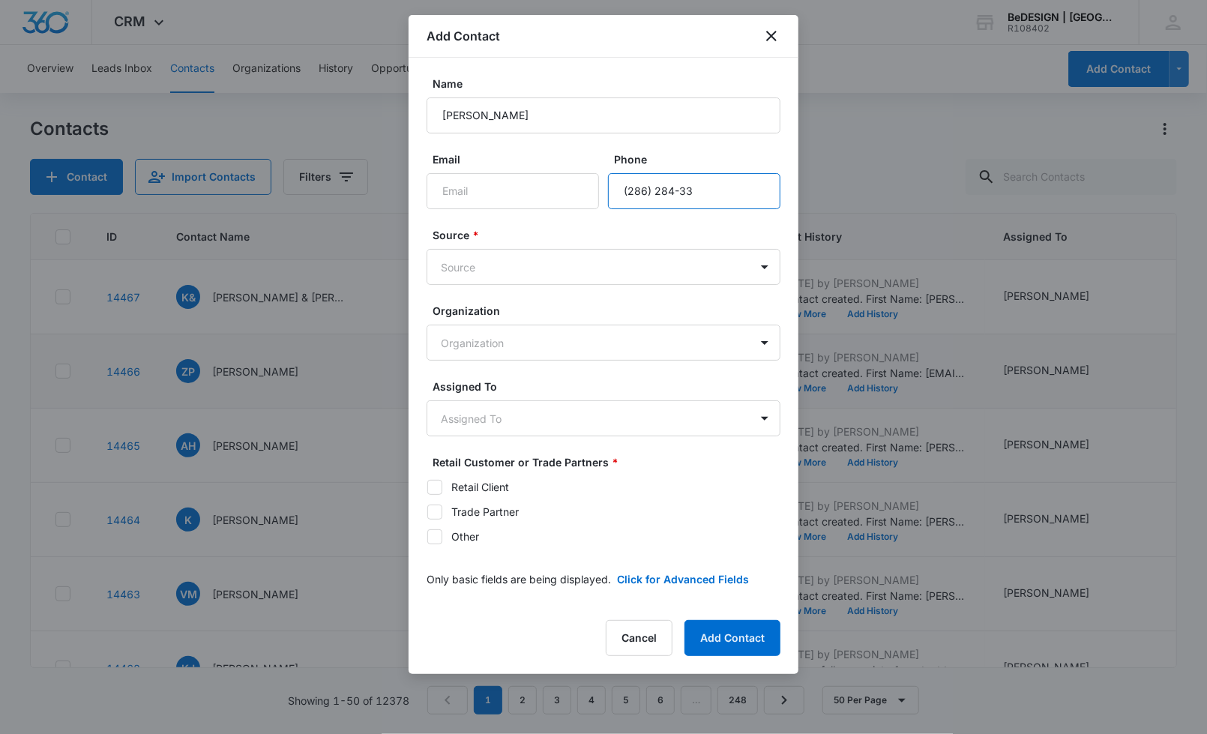
click at [685, 188] on input "Phone" at bounding box center [694, 191] width 172 height 36
type input "2"
click at [717, 190] on input "Phone" at bounding box center [694, 191] width 172 height 36
click at [671, 199] on input "Phone" at bounding box center [694, 191] width 172 height 36
drag, startPoint x: 663, startPoint y: 195, endPoint x: 655, endPoint y: 199, distance: 8.7
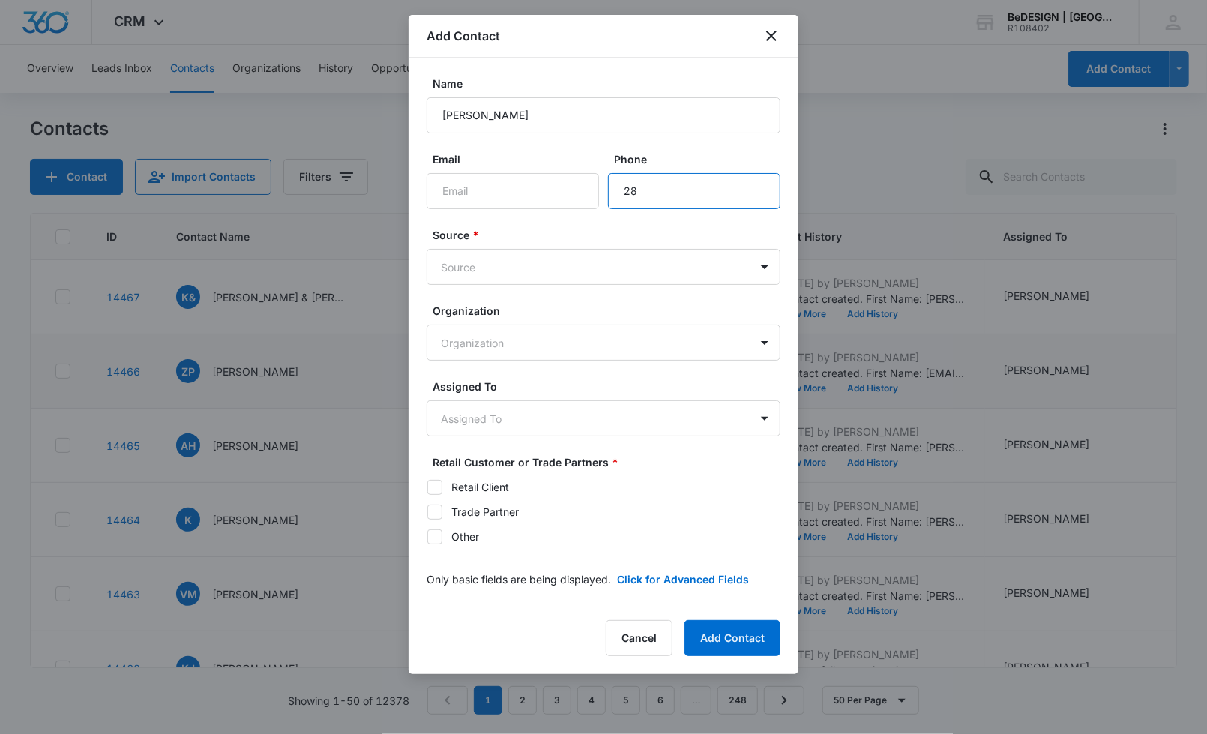
click at [656, 199] on input "Phone" at bounding box center [694, 191] width 172 height 36
drag, startPoint x: 656, startPoint y: 181, endPoint x: 565, endPoint y: 211, distance: 95.3
click at [565, 211] on form "Name Estebon Montero Email Phone Source * Source Organization Organization Assi…" at bounding box center [603, 340] width 354 height 529
paste input "[PHONE_NUMBER]"
type input "[PHONE_NUMBER]"
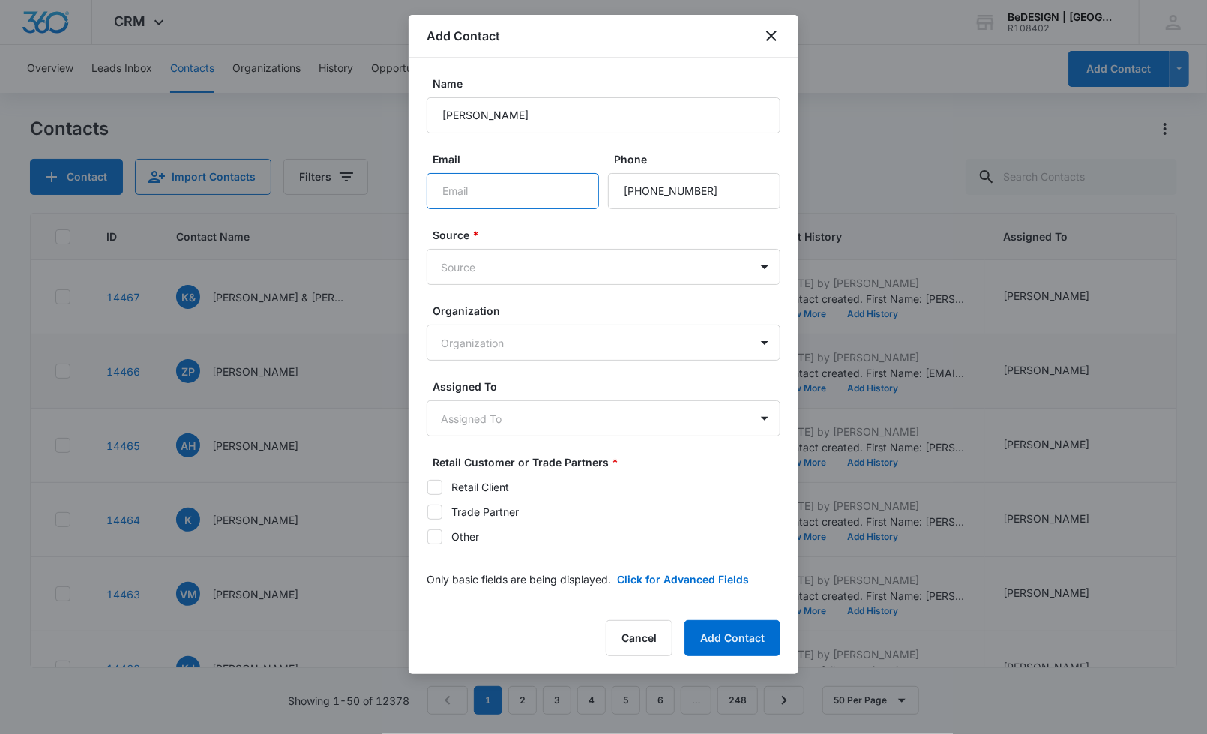
click at [490, 202] on input "Email" at bounding box center [512, 191] width 172 height 36
type input "[EMAIL_ADDRESS][DOMAIN_NAME]"
type input "wa"
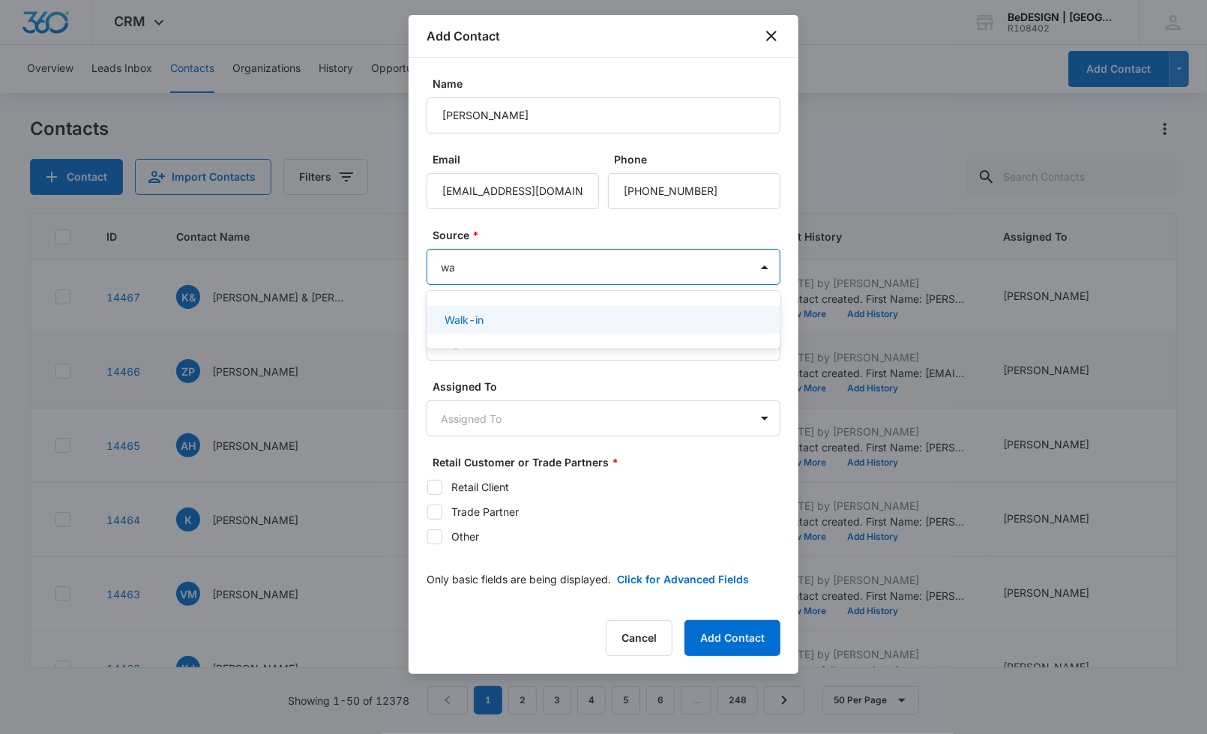
click at [501, 328] on div "Walk-in" at bounding box center [603, 320] width 354 height 28
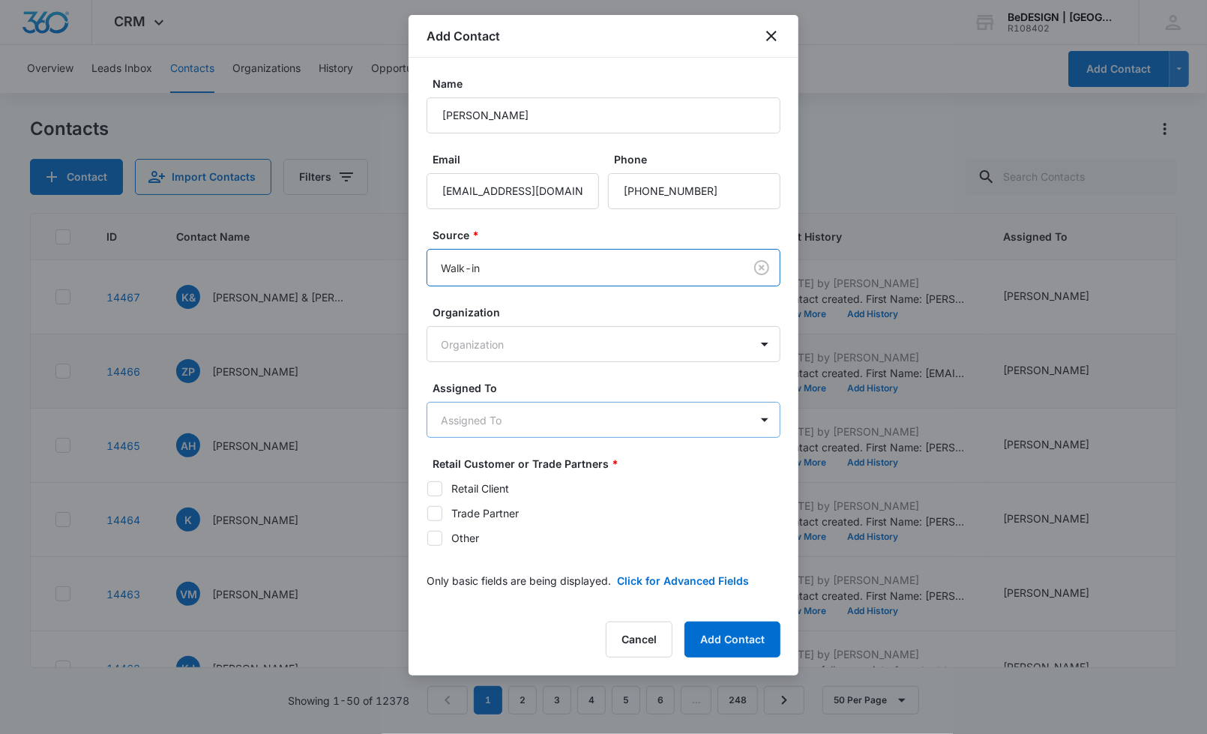
click at [523, 405] on body "CRM Apps Reputation Websites Forms CRM Email Social Payments POS Content Ads In…" at bounding box center [603, 367] width 1207 height 734
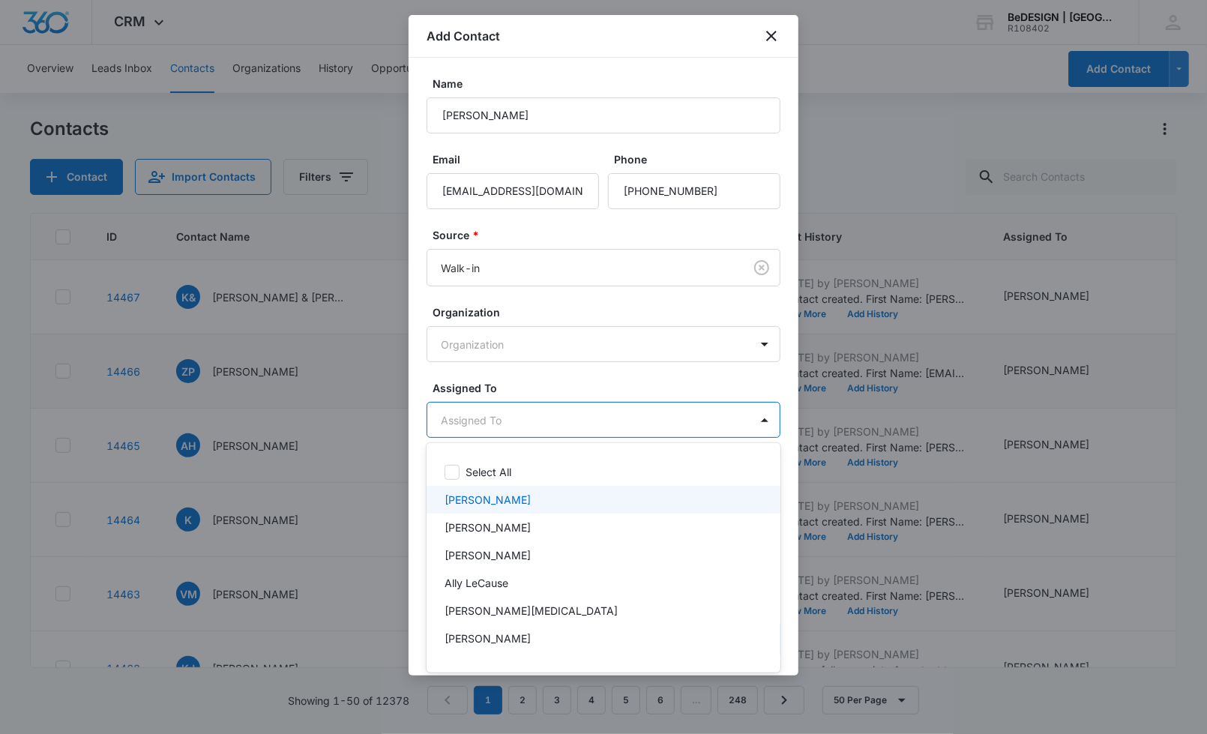
click at [530, 498] on div "[PERSON_NAME]" at bounding box center [601, 500] width 315 height 16
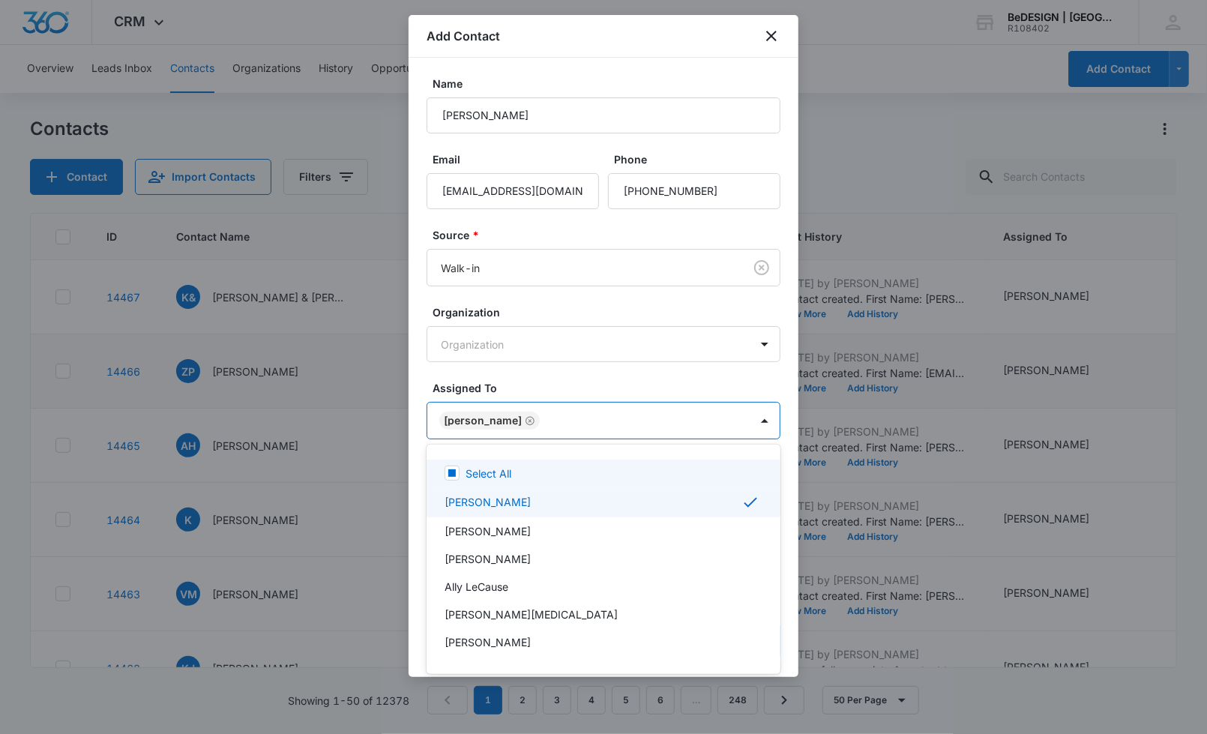
click at [628, 385] on div at bounding box center [603, 367] width 1207 height 734
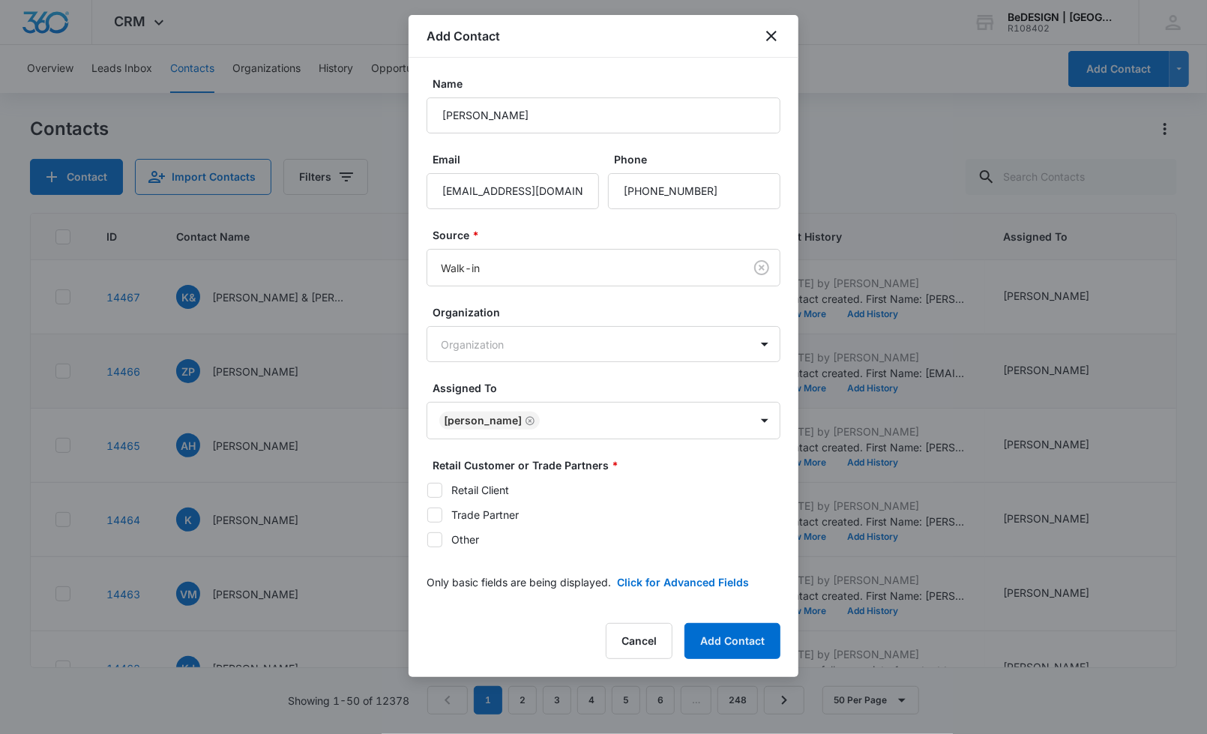
click at [486, 482] on div "Retail Client" at bounding box center [480, 490] width 58 height 16
click at [427, 489] on input "Retail Client" at bounding box center [426, 489] width 1 height 1
checkbox input "true"
drag, startPoint x: 580, startPoint y: 190, endPoint x: 393, endPoint y: 196, distance: 187.5
click at [393, 196] on body "CRM Apps Reputation Websites Forms CRM Email Social Payments POS Content Ads In…" at bounding box center [603, 367] width 1207 height 734
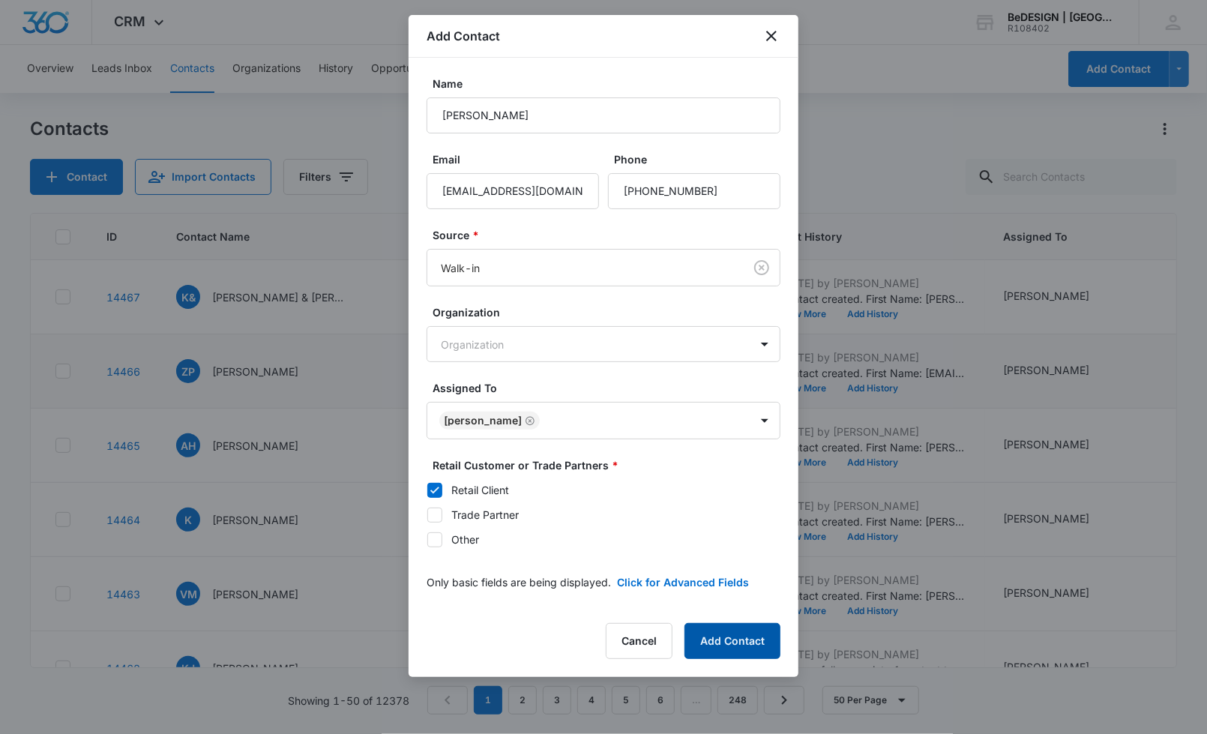
click at [716, 623] on button "Add Contact" at bounding box center [732, 641] width 96 height 36
